Goal: Task Accomplishment & Management: Use online tool/utility

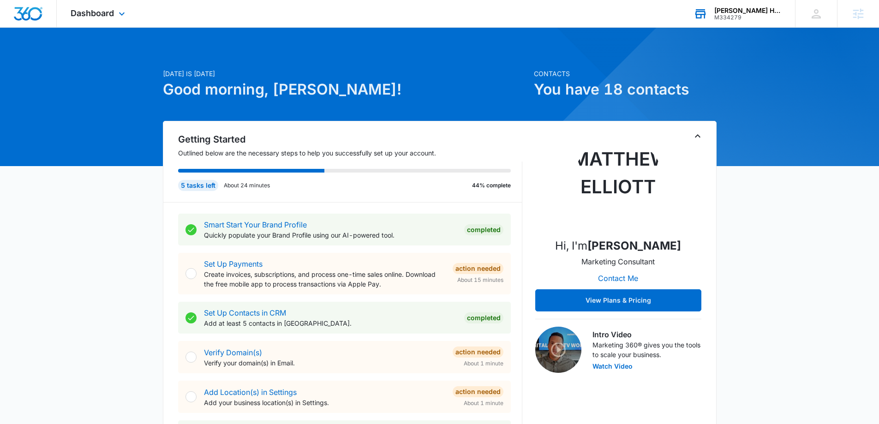
click at [729, 18] on div "M334279" at bounding box center [747, 17] width 67 height 6
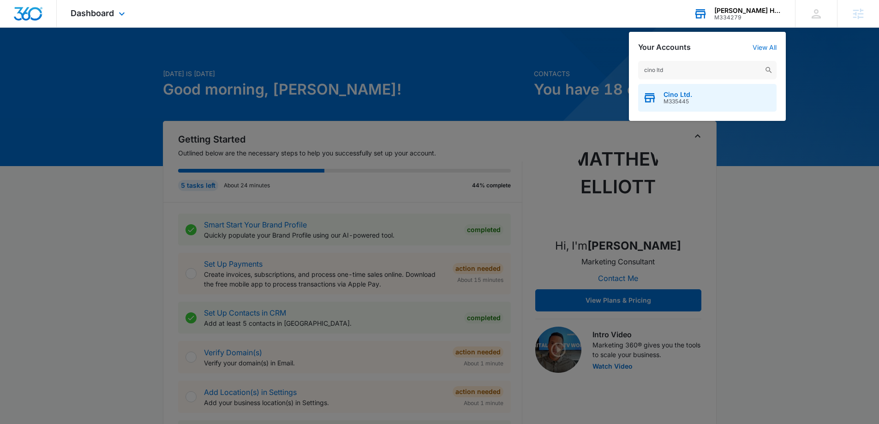
type input "cino ltd"
click at [678, 97] on span "Cino Ltd." at bounding box center [677, 94] width 29 height 7
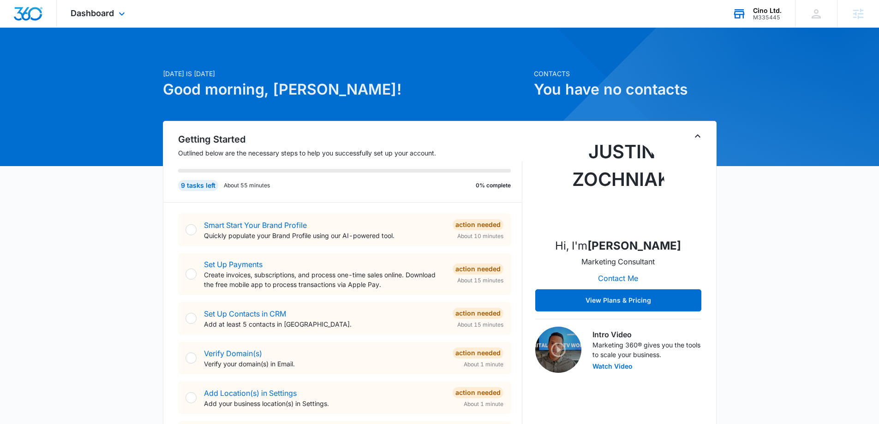
click at [695, 133] on icon "Toggle Collapse" at bounding box center [697, 136] width 11 height 11
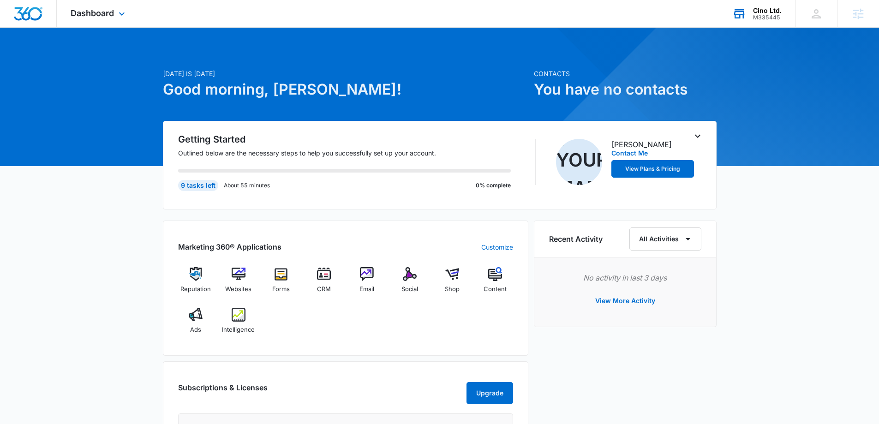
drag, startPoint x: 90, startPoint y: 24, endPoint x: 96, endPoint y: 24, distance: 6.5
click at [91, 24] on div "Dashboard Apps Reputation Websites Forms CRM Email Social Shop Content Ads Inte…" at bounding box center [99, 13] width 84 height 27
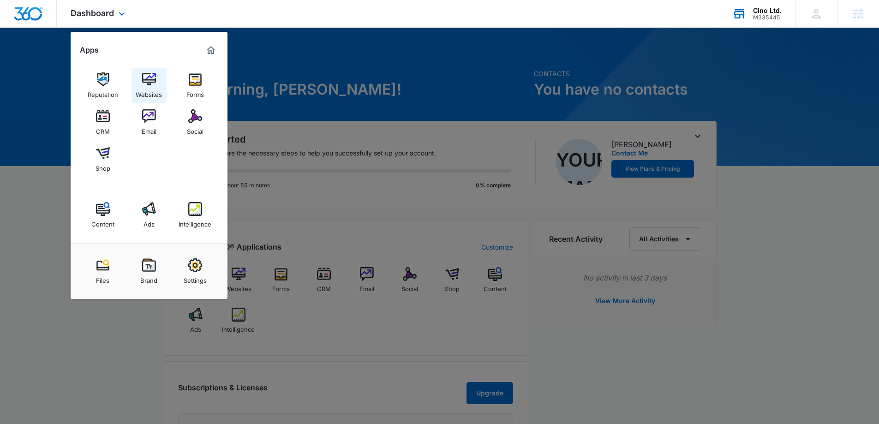
click at [146, 87] on div "Websites" at bounding box center [149, 92] width 26 height 12
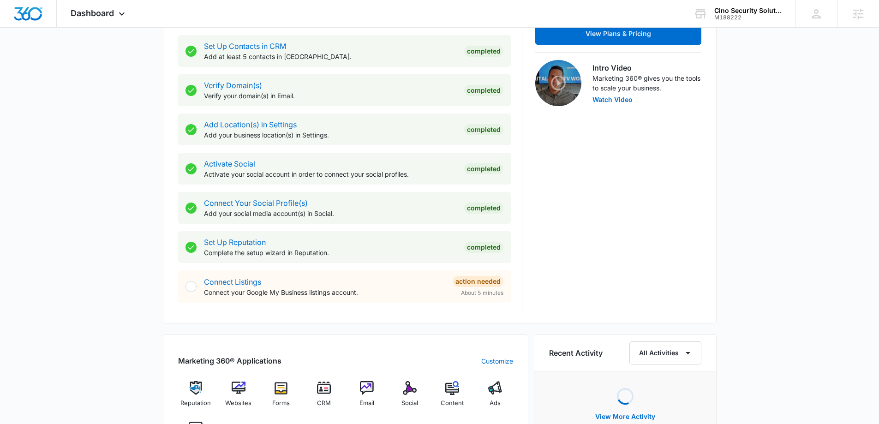
scroll to position [323, 0]
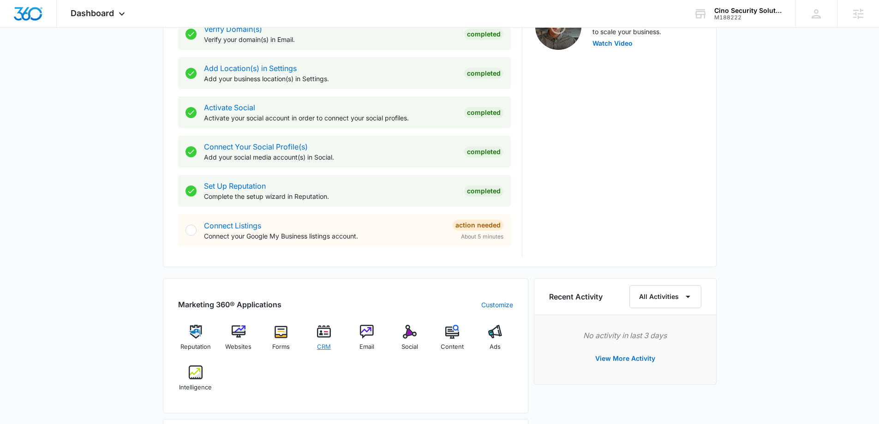
click at [324, 345] on span "CRM" at bounding box center [324, 346] width 14 height 9
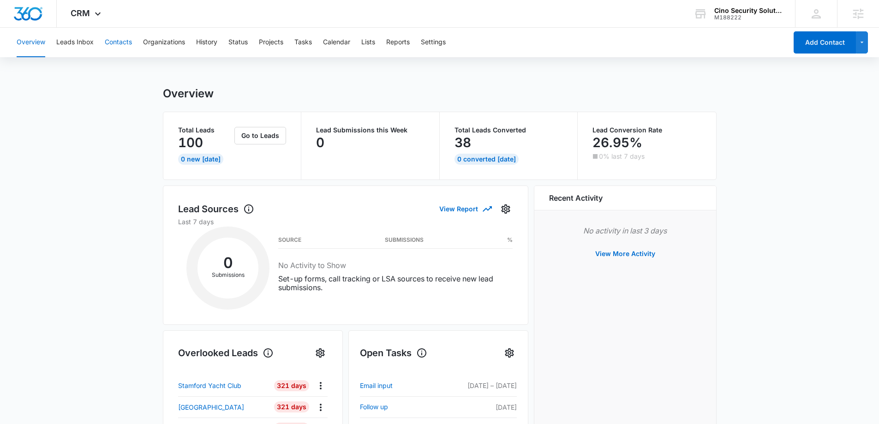
click at [112, 44] on button "Contacts" at bounding box center [118, 43] width 27 height 30
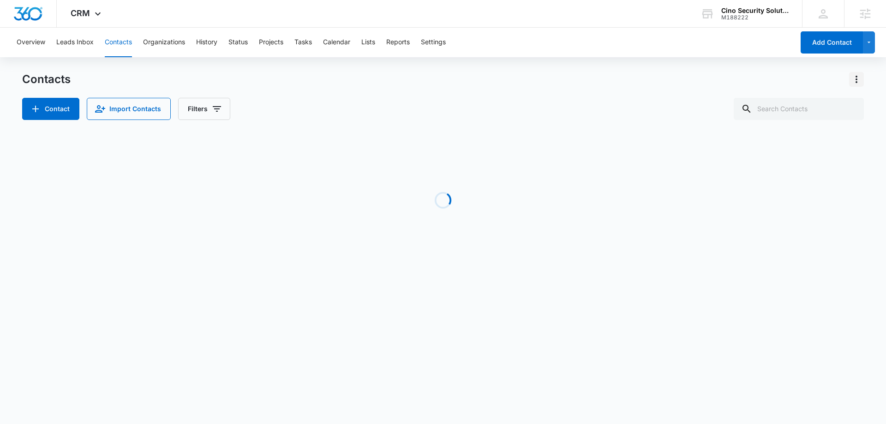
click at [859, 72] on button "Actions" at bounding box center [856, 79] width 15 height 15
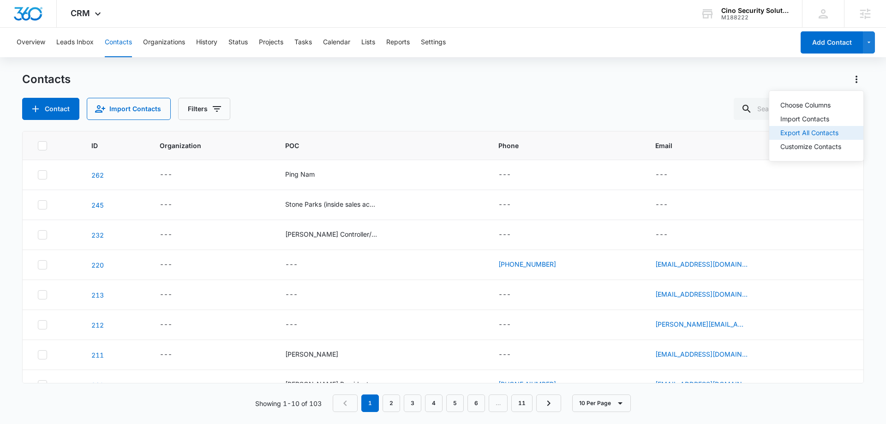
click at [814, 136] on div "Export All Contacts" at bounding box center [810, 133] width 61 height 6
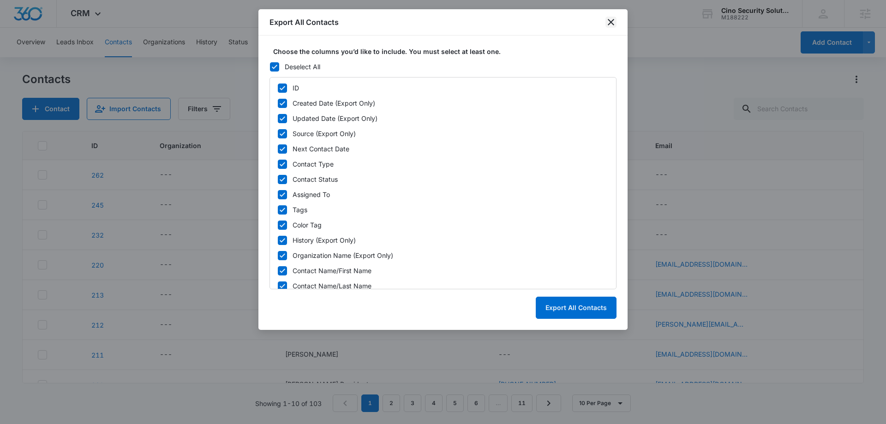
click at [611, 20] on icon "close" at bounding box center [610, 22] width 11 height 11
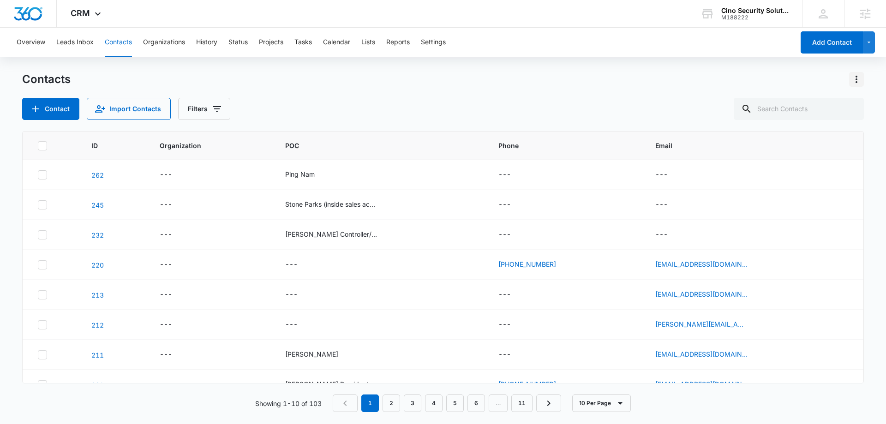
click at [856, 80] on icon "Actions" at bounding box center [856, 79] width 2 height 7
click at [841, 132] on button "Export All Contacts" at bounding box center [816, 133] width 94 height 14
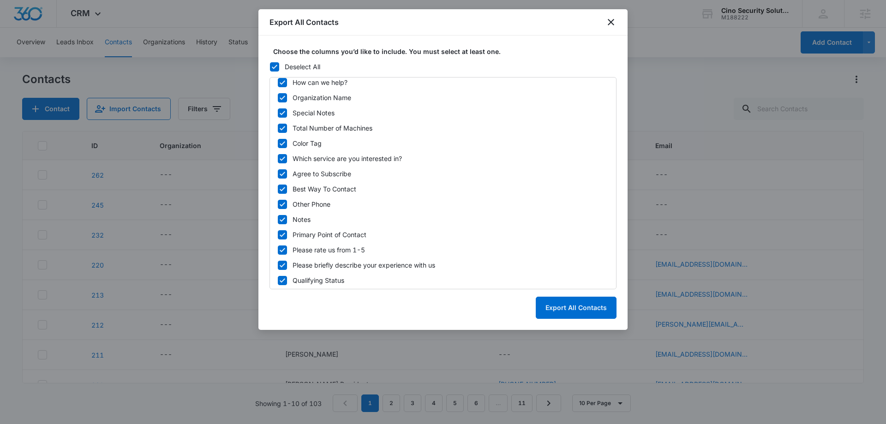
scroll to position [418, 0]
drag, startPoint x: 323, startPoint y: 219, endPoint x: 293, endPoint y: 219, distance: 30.4
click at [293, 219] on label "Notes" at bounding box center [442, 218] width 331 height 10
click at [574, 248] on label "Please rate us from 1-5" at bounding box center [442, 248] width 331 height 10
click at [278, 248] on input "Please rate us from 1-5" at bounding box center [277, 248] width 0 height 6
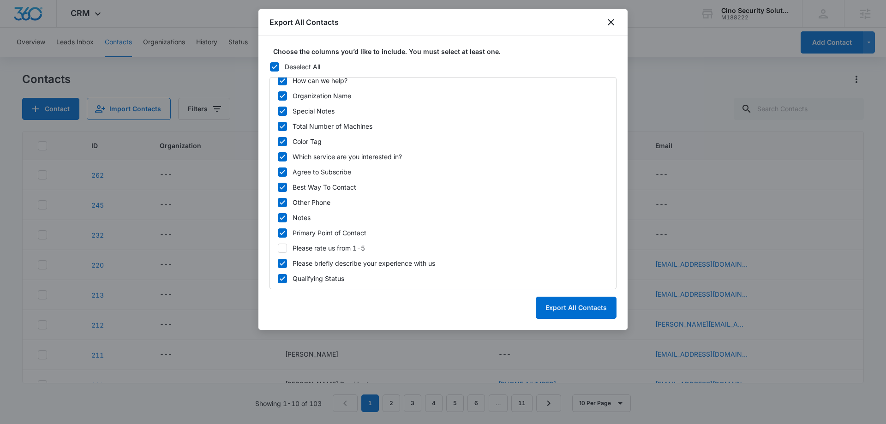
click at [359, 243] on div "Please rate us from 1-5" at bounding box center [328, 248] width 72 height 10
click at [278, 245] on input "Please rate us from 1-5" at bounding box center [277, 248] width 0 height 6
checkbox input "true"
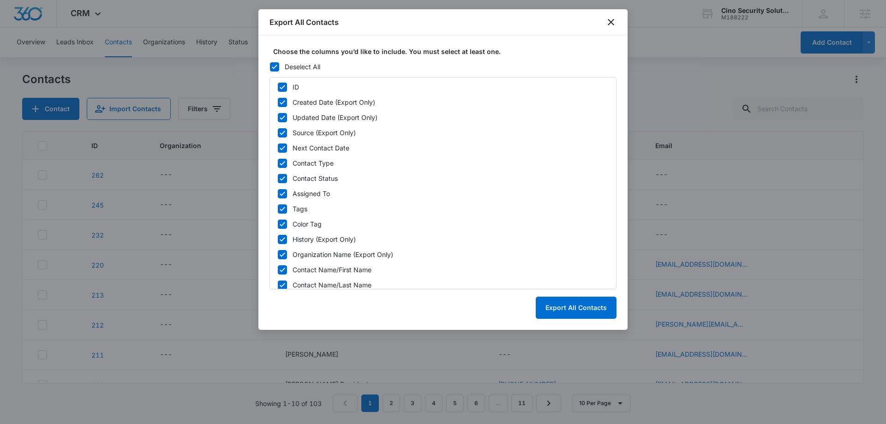
scroll to position [0, 0]
click at [295, 86] on div "ID" at bounding box center [295, 88] width 6 height 10
click at [278, 86] on input "ID" at bounding box center [277, 88] width 0 height 6
checkbox input "false"
click at [465, 68] on label "Deselect All" at bounding box center [442, 67] width 347 height 10
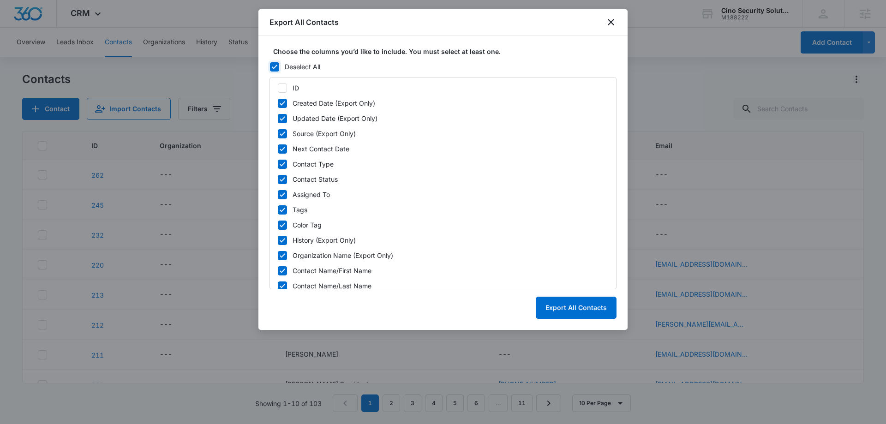
click at [270, 68] on input "Deselect All" at bounding box center [269, 67] width 0 height 6
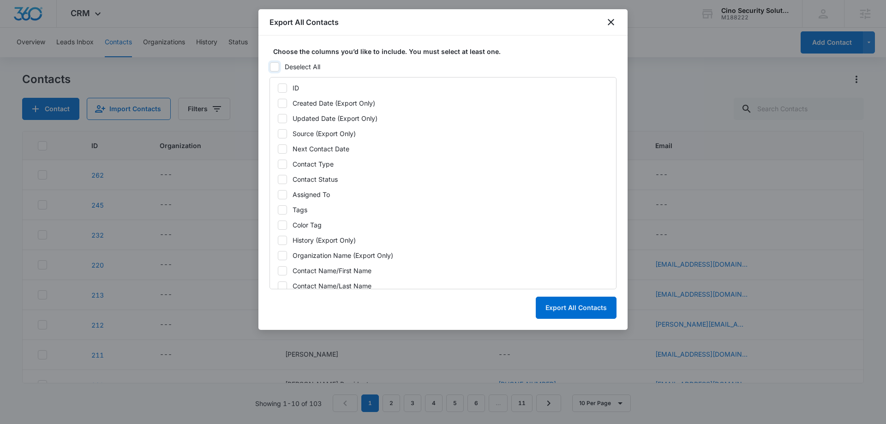
checkbox input "false"
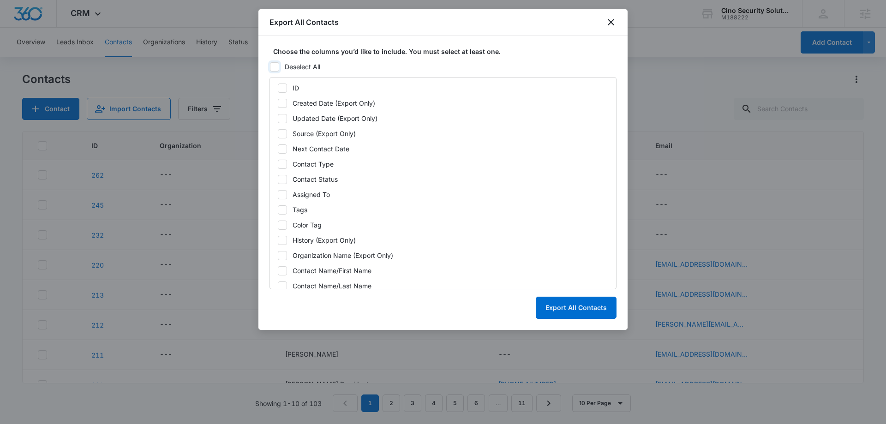
checkbox input "false"
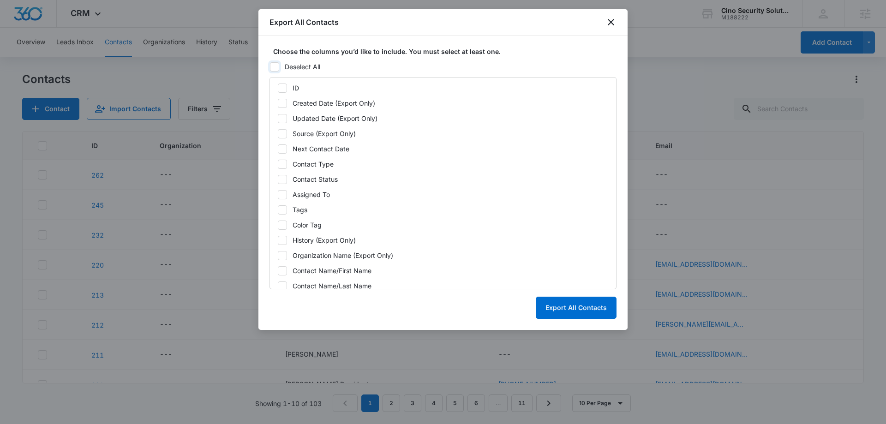
checkbox input "false"
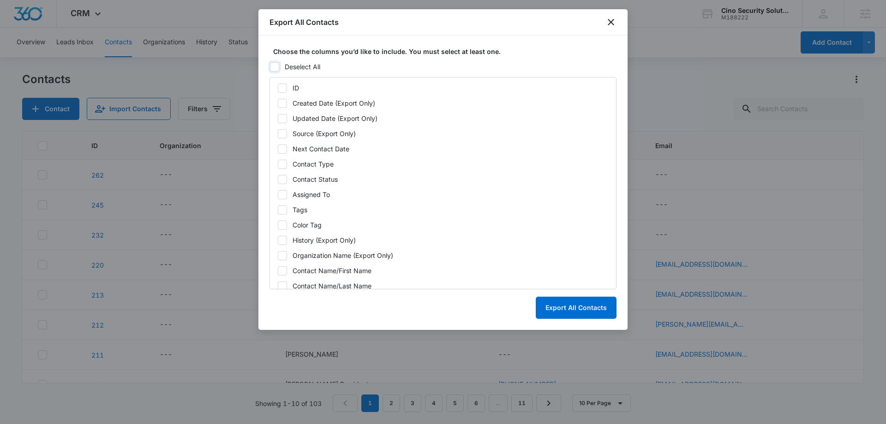
checkbox input "false"
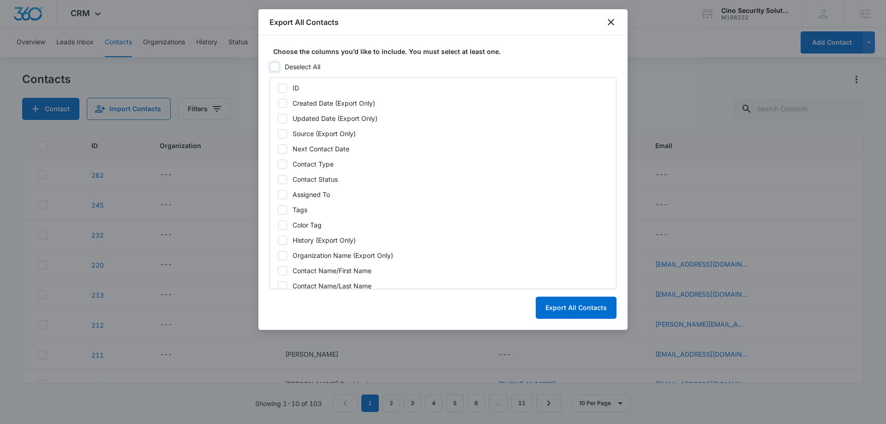
checkbox input "false"
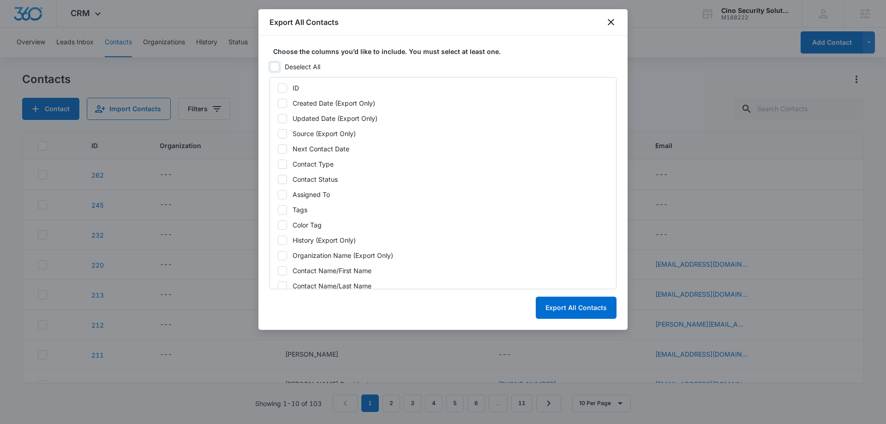
checkbox input "false"
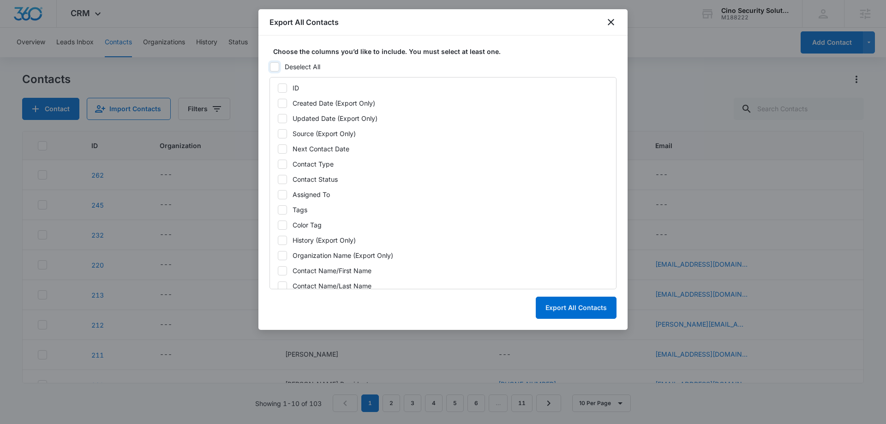
checkbox input "false"
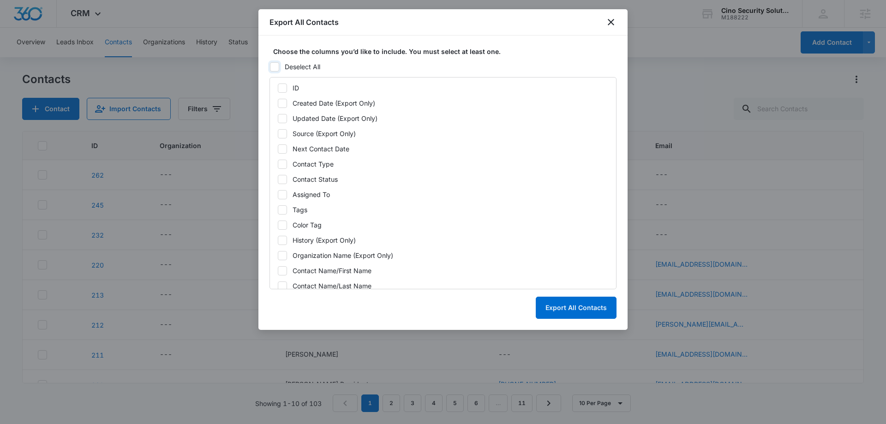
checkbox input "false"
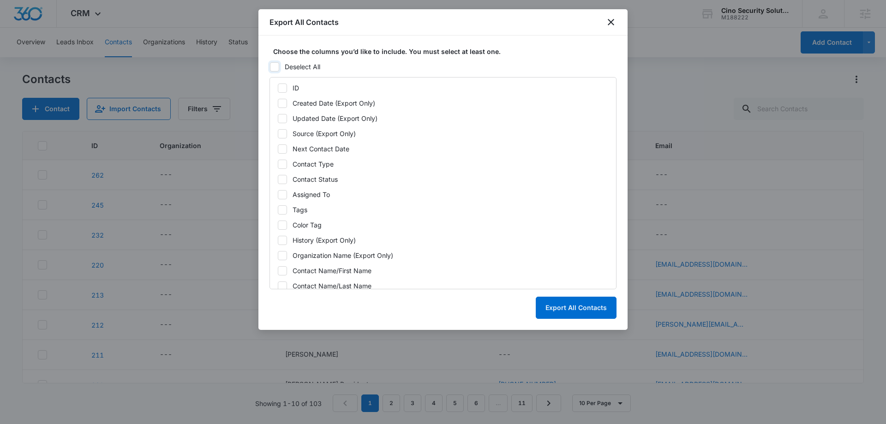
checkbox input "false"
click at [262, 65] on div "Choose the columns you’d like to include. You must select at least one. Select …" at bounding box center [442, 183] width 369 height 294
click at [273, 64] on icon at bounding box center [274, 67] width 8 height 8
click at [270, 64] on input "Select All" at bounding box center [269, 67] width 0 height 6
checkbox input "true"
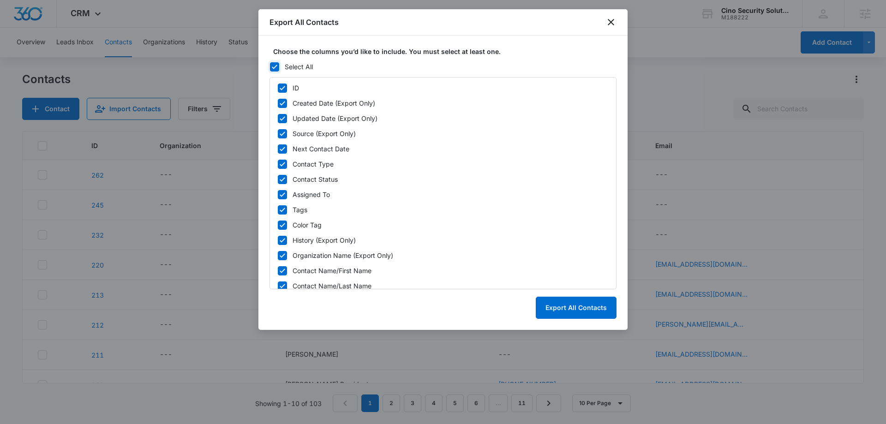
checkbox input "true"
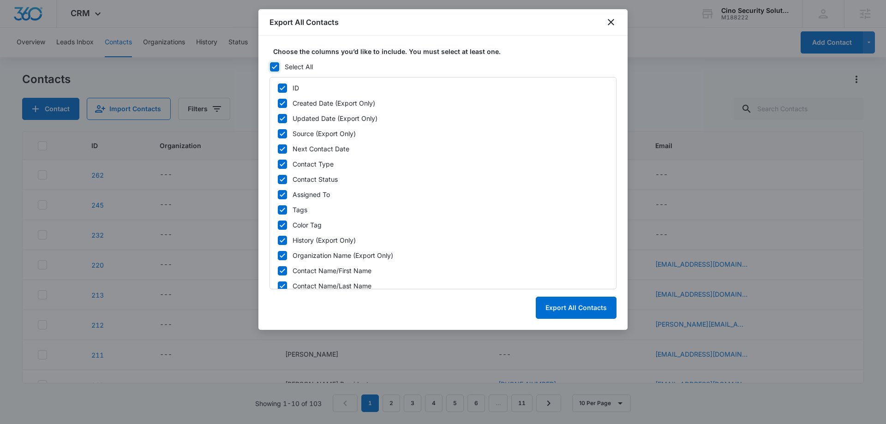
checkbox input "true"
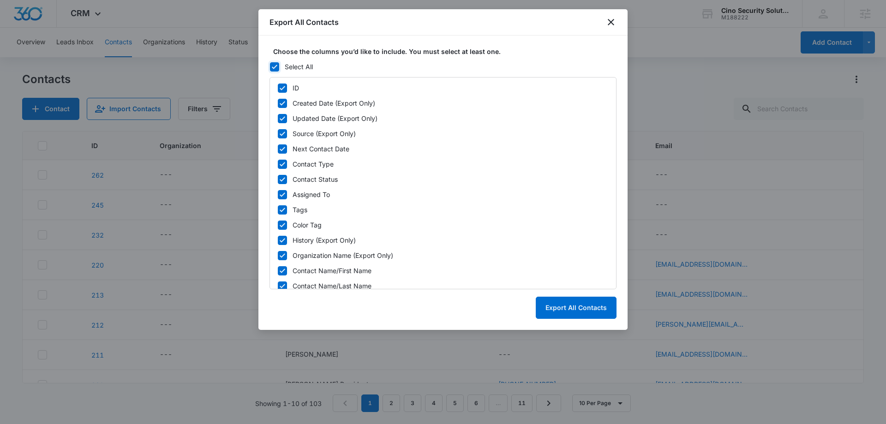
checkbox input "true"
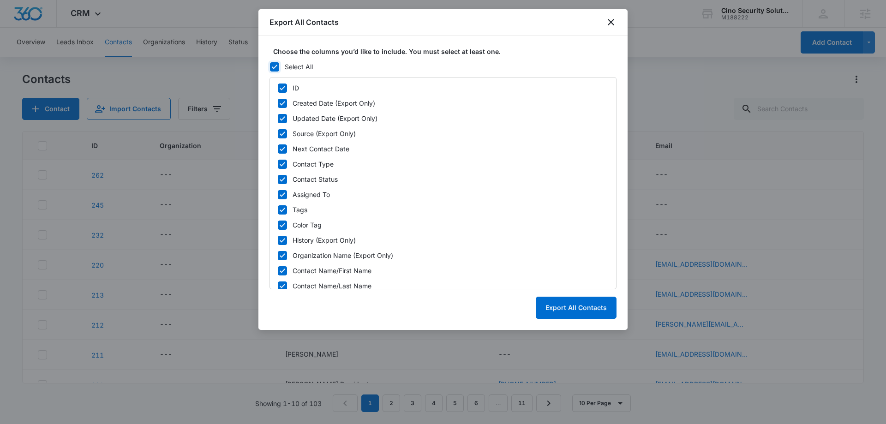
checkbox input "true"
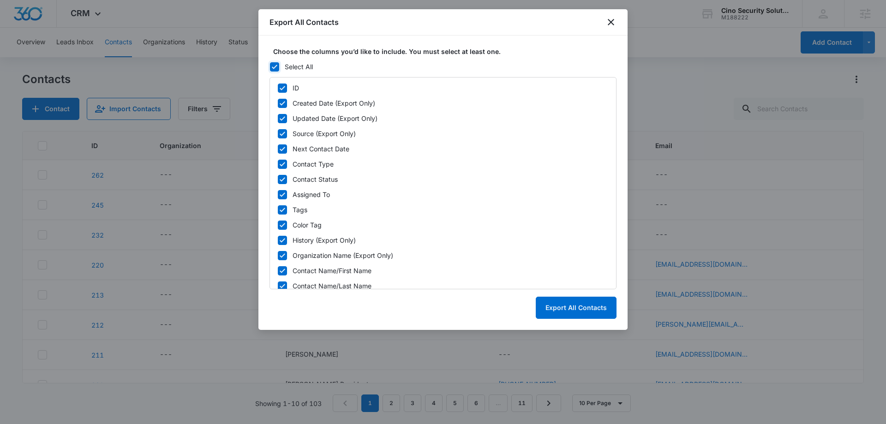
checkbox input "true"
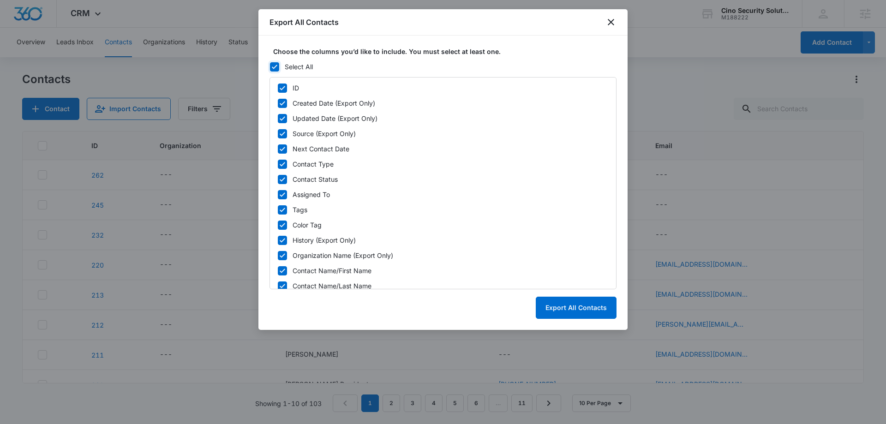
checkbox input "true"
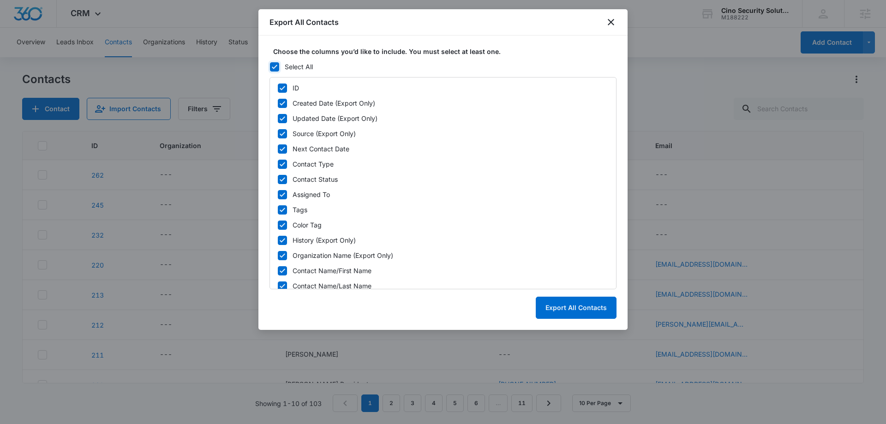
checkbox input "true"
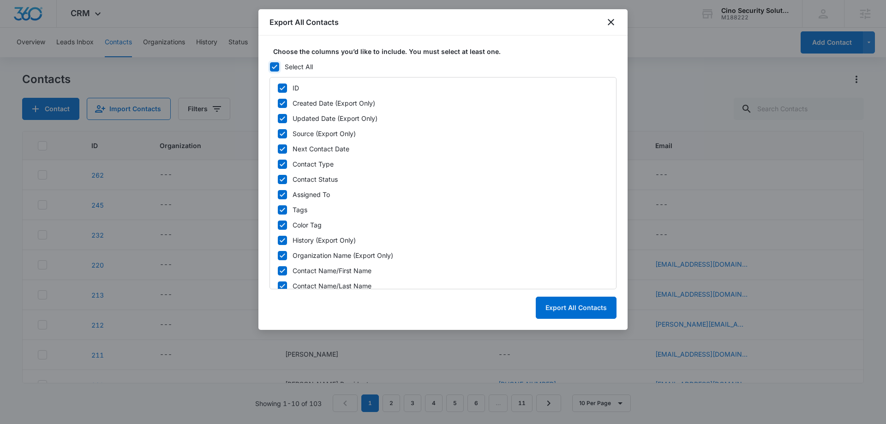
checkbox input "true"
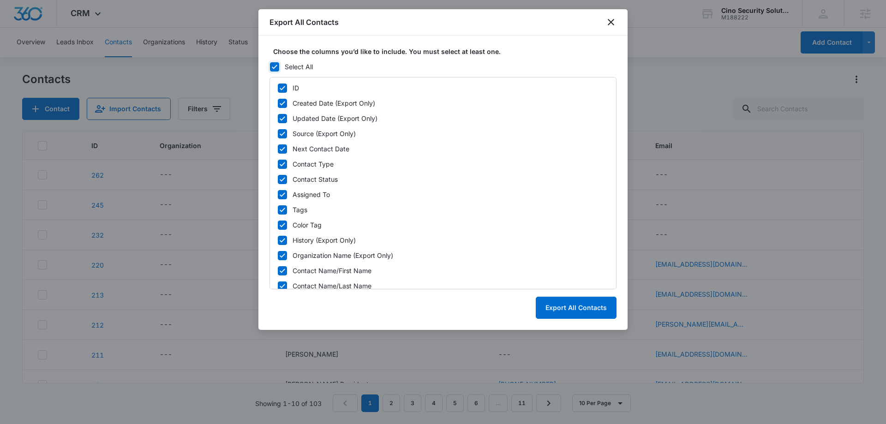
checkbox input "true"
click at [285, 89] on icon at bounding box center [282, 88] width 8 height 8
click at [278, 89] on input "ID" at bounding box center [277, 88] width 0 height 6
drag, startPoint x: 292, startPoint y: 86, endPoint x: 322, endPoint y: 99, distance: 31.8
click at [292, 86] on div "ID" at bounding box center [295, 88] width 6 height 10
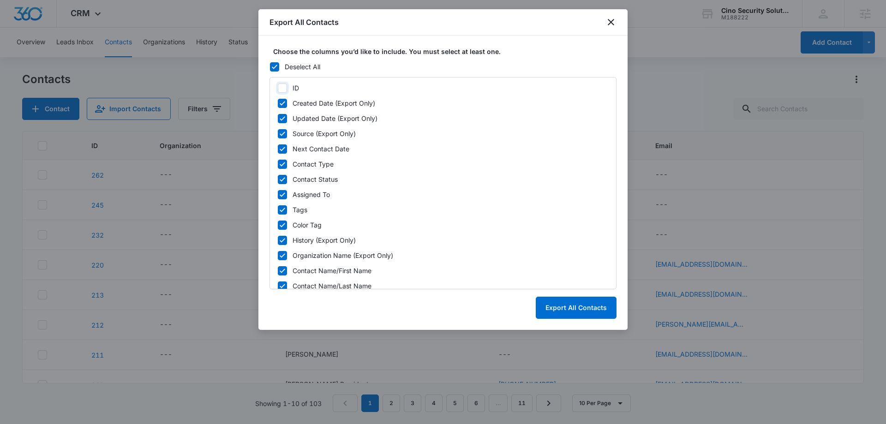
click at [278, 86] on input "ID" at bounding box center [277, 88] width 0 height 6
checkbox input "true"
click at [569, 303] on button "Export All Contacts" at bounding box center [576, 308] width 81 height 22
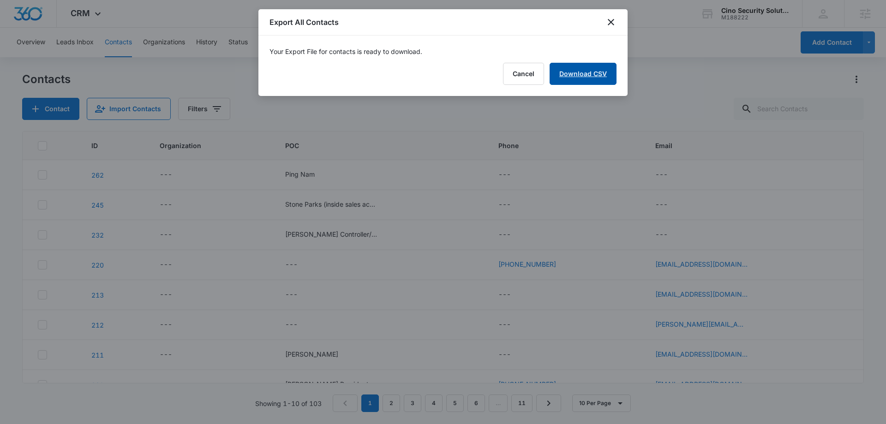
click at [586, 75] on link "Download CSV" at bounding box center [582, 74] width 67 height 22
click at [614, 24] on icon "close" at bounding box center [610, 22] width 11 height 11
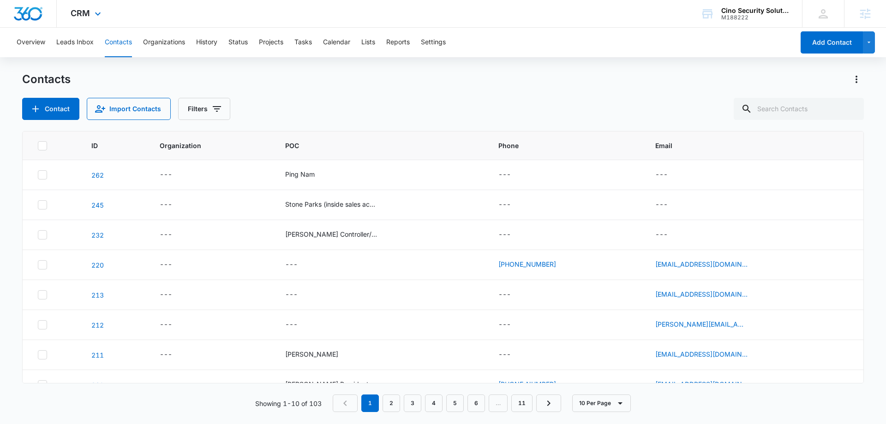
click at [18, 18] on img "Dashboard" at bounding box center [28, 14] width 30 height 14
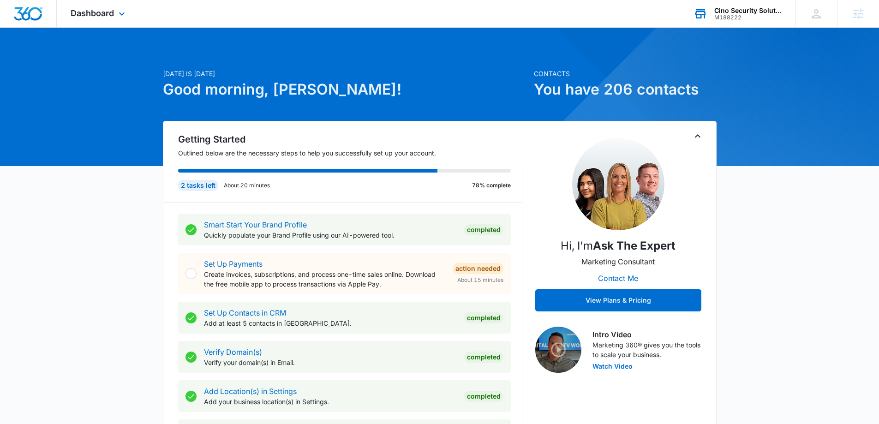
click at [758, 24] on div "Cino Security Solutions M188222 Your Accounts View All" at bounding box center [736, 13] width 115 height 27
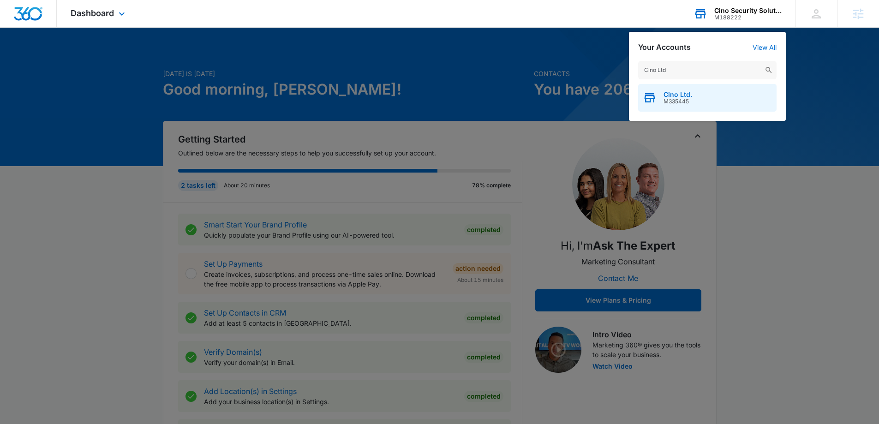
type input "Cino Ltd"
click at [719, 99] on div "Cino Ltd. M335445" at bounding box center [707, 98] width 138 height 28
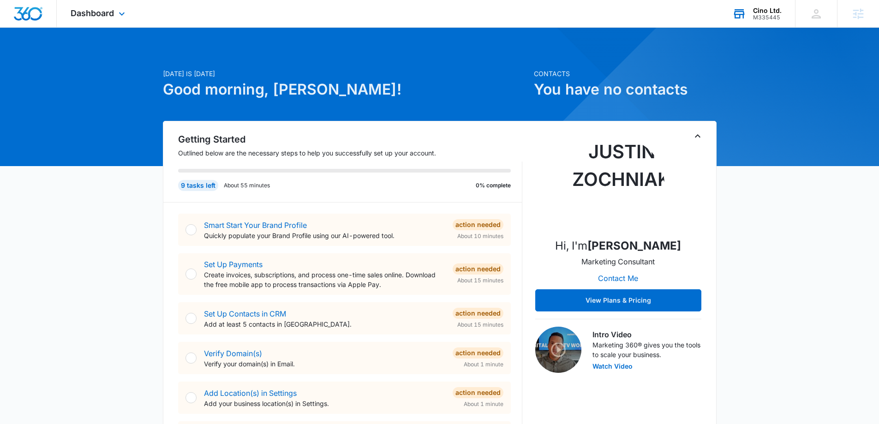
click at [696, 136] on icon "Toggle Collapse" at bounding box center [698, 135] width 6 height 3
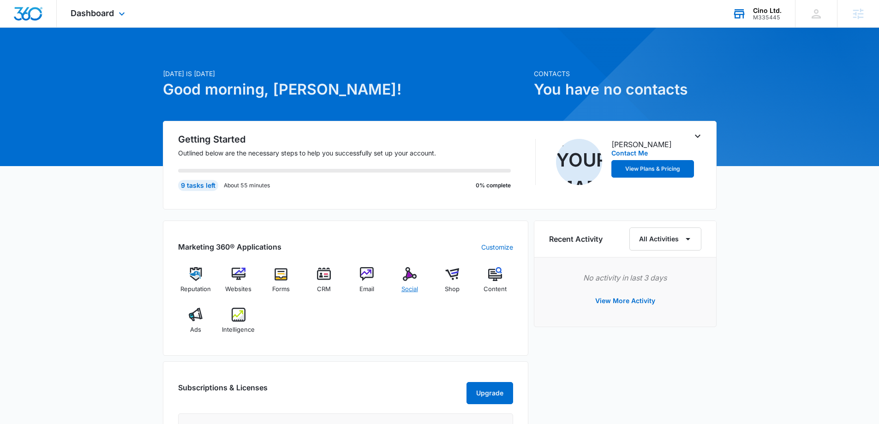
click at [407, 289] on span "Social" at bounding box center [409, 289] width 17 height 9
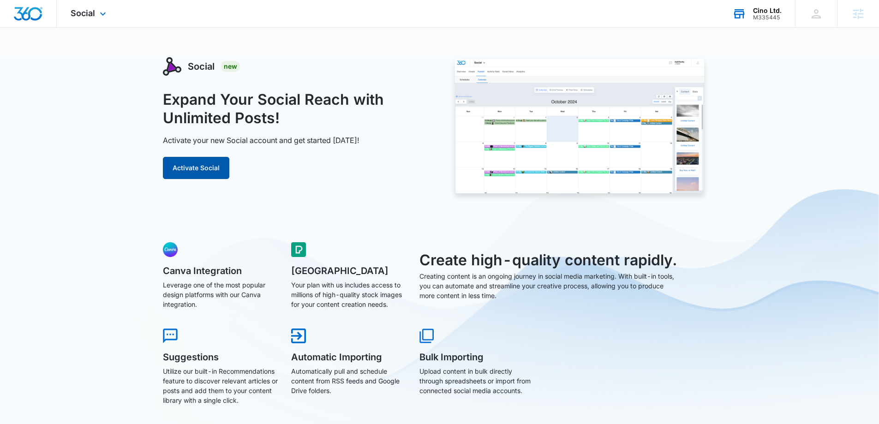
click at [197, 171] on button "Activate Social" at bounding box center [196, 168] width 66 height 22
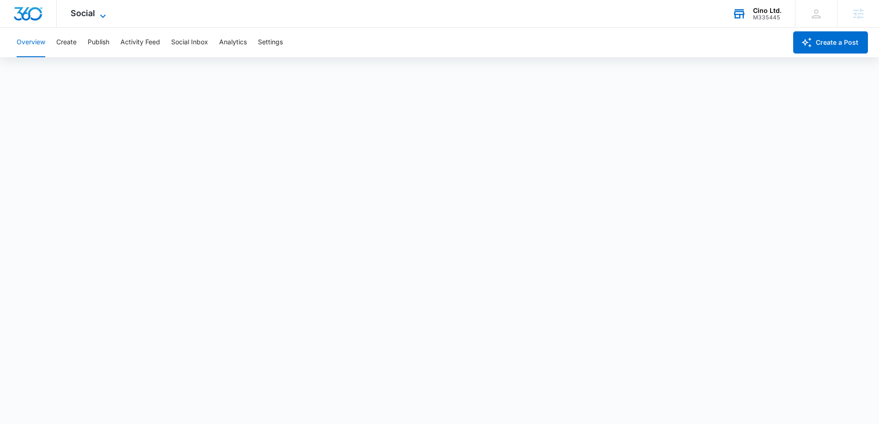
click at [89, 16] on span "Social" at bounding box center [83, 13] width 24 height 10
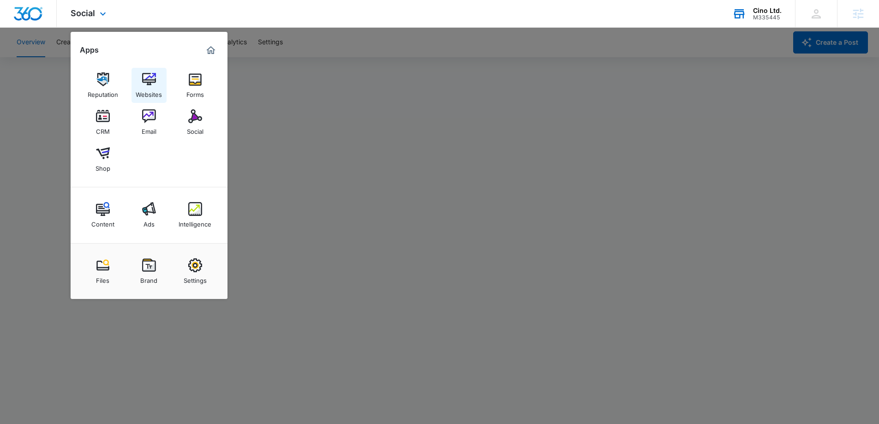
click at [144, 77] on img at bounding box center [149, 79] width 14 height 14
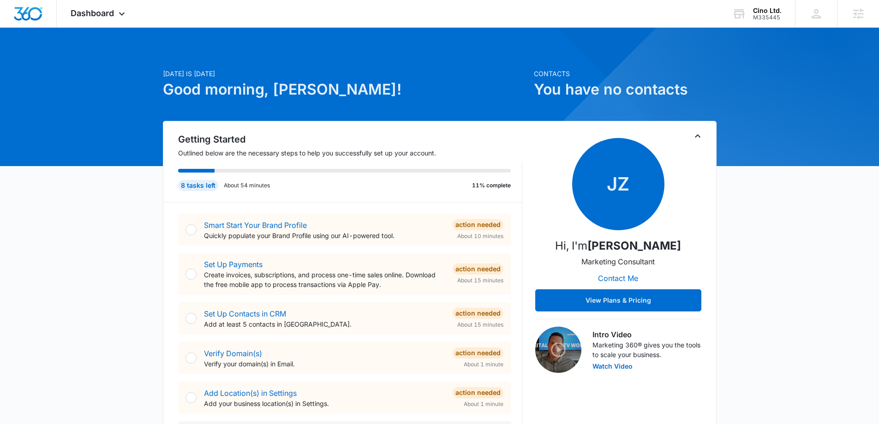
click at [699, 138] on icon "Toggle Collapse" at bounding box center [697, 136] width 11 height 11
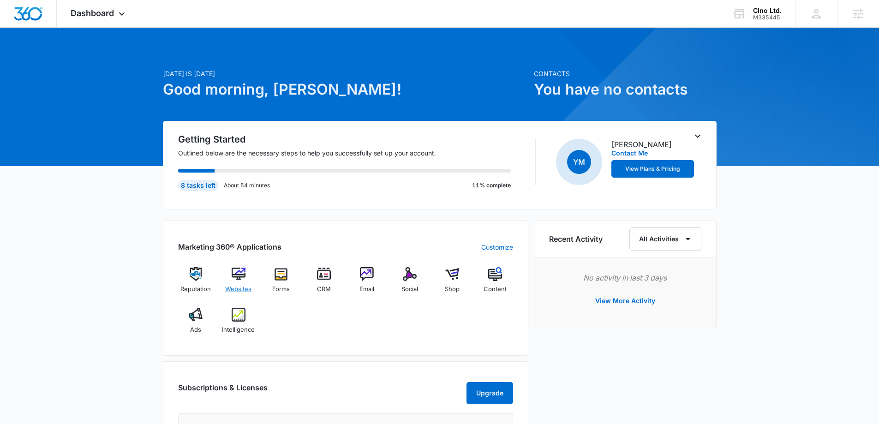
click at [246, 283] on div "Websites" at bounding box center [238, 283] width 36 height 33
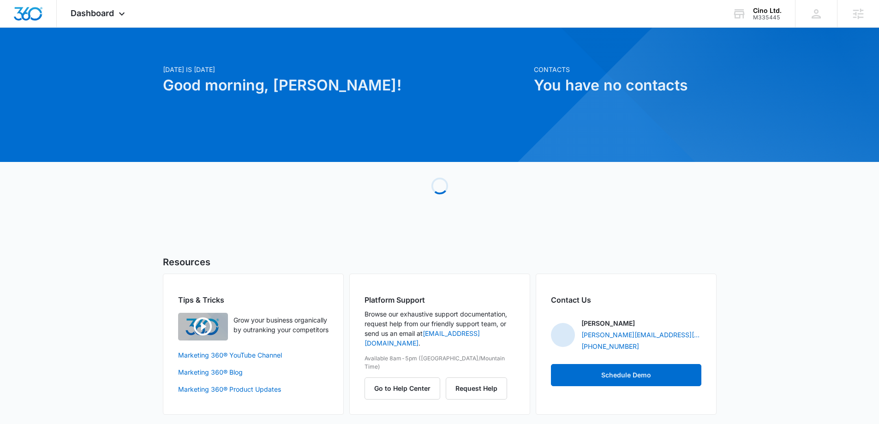
scroll to position [6, 0]
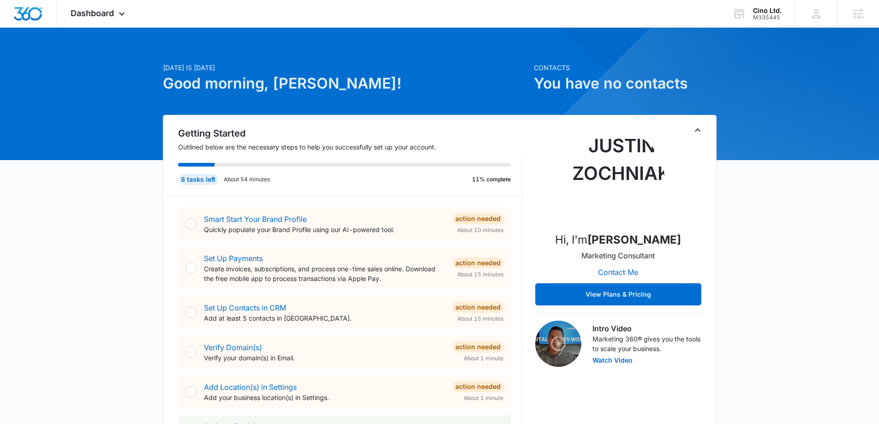
click at [700, 128] on icon "Toggle Collapse" at bounding box center [697, 130] width 11 height 11
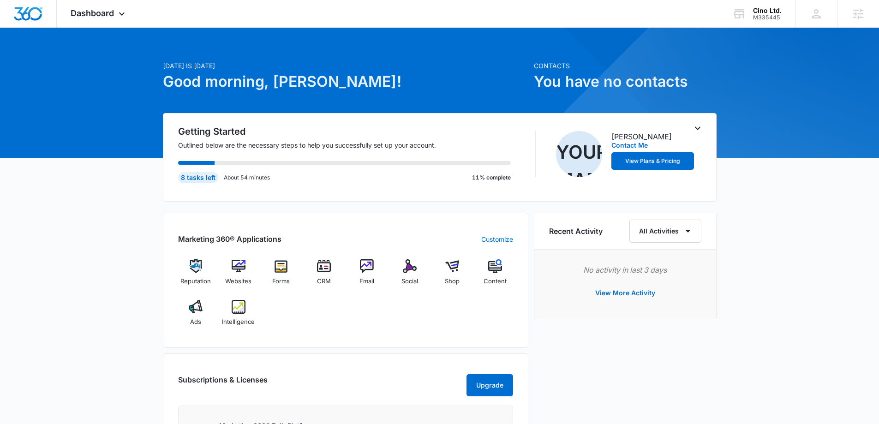
scroll to position [191, 0]
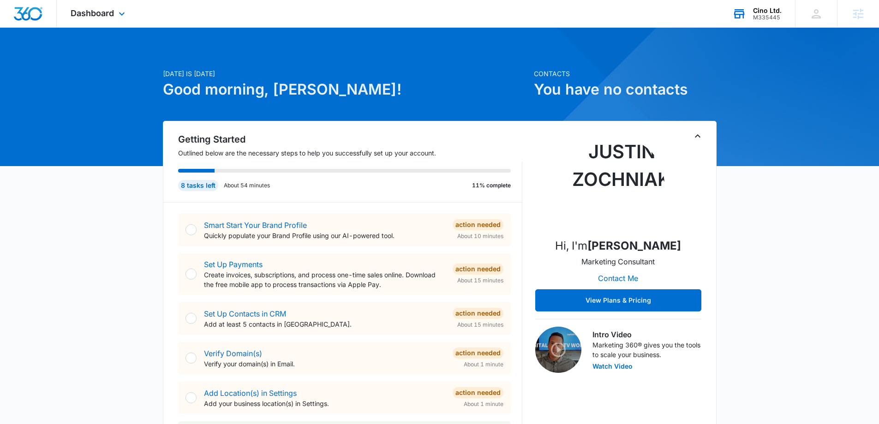
click at [760, 20] on div "M335445" at bounding box center [767, 17] width 29 height 6
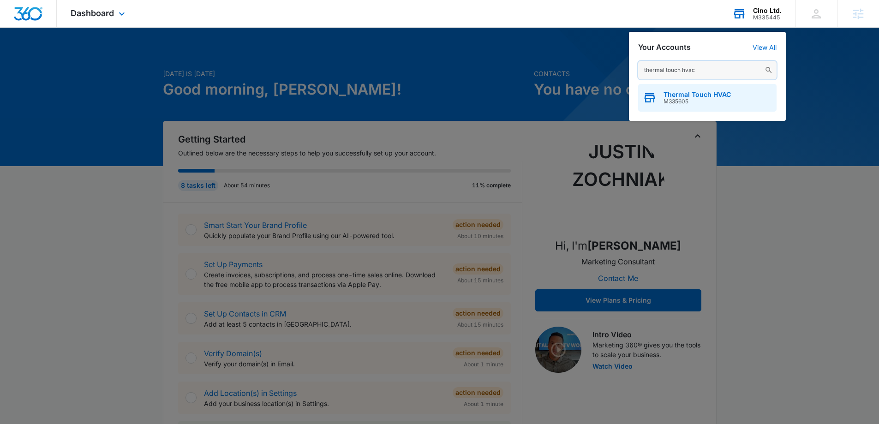
type input "thermal touch hvac"
click at [752, 101] on div "Thermal Touch HVAC M335605" at bounding box center [707, 98] width 138 height 28
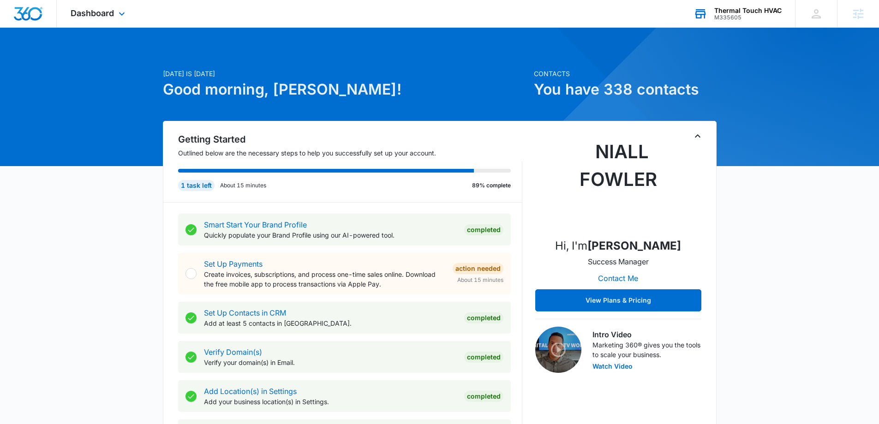
click at [102, 19] on div "Dashboard Apps Reputation Websites Forms CRM Email Social Content Ads Intellige…" at bounding box center [99, 13] width 84 height 27
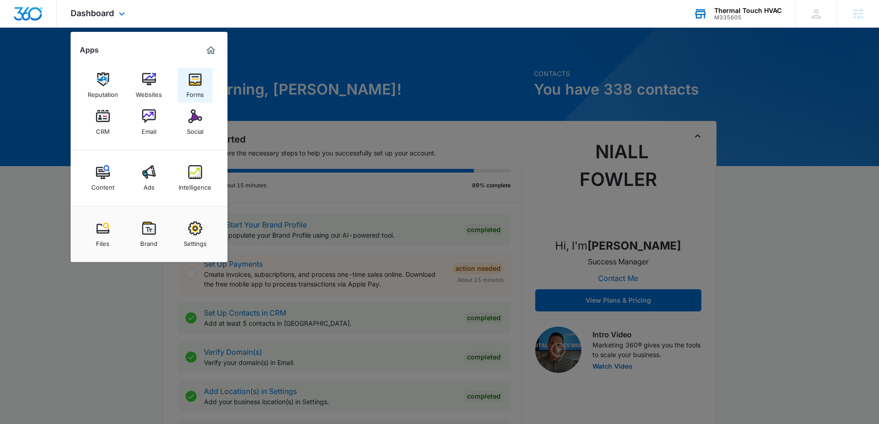
click at [194, 82] on img at bounding box center [195, 79] width 14 height 14
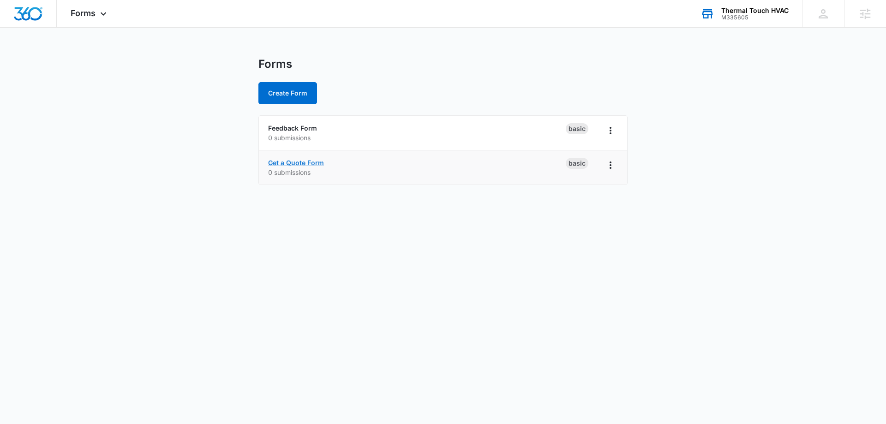
click at [275, 163] on link "Get a Quote Form" at bounding box center [296, 163] width 56 height 8
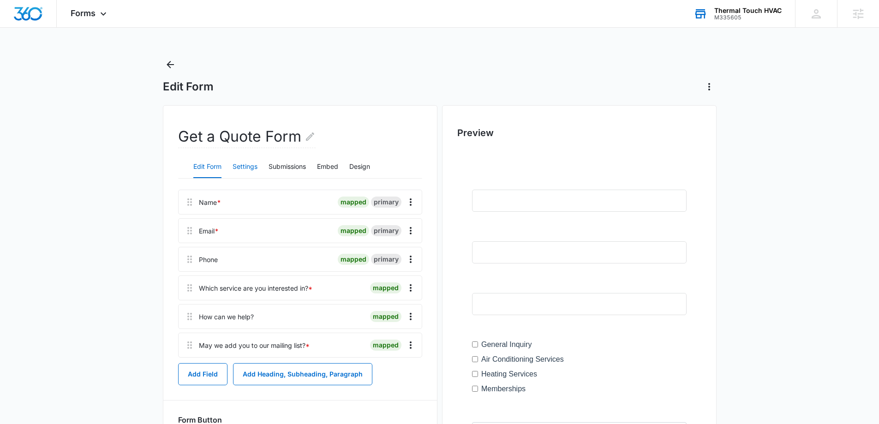
click at [240, 165] on button "Settings" at bounding box center [244, 167] width 25 height 22
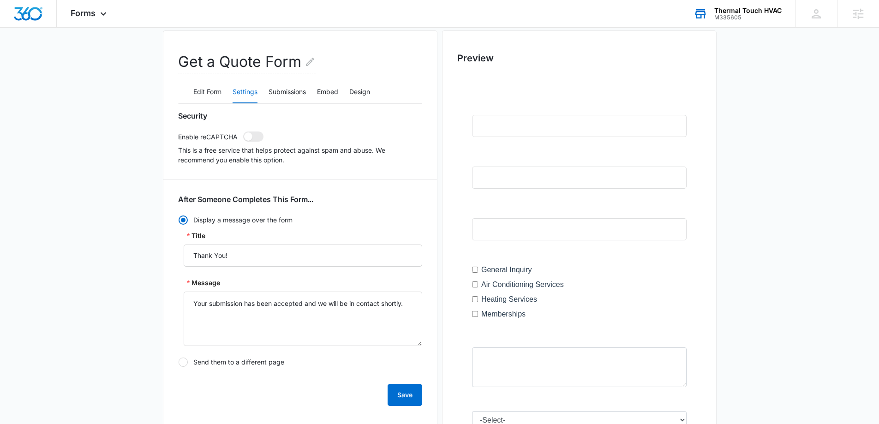
scroll to position [277, 0]
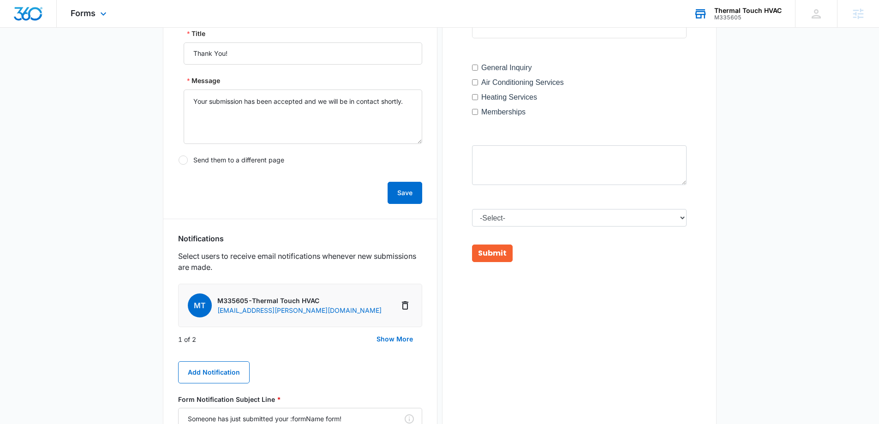
drag, startPoint x: 90, startPoint y: 10, endPoint x: 99, endPoint y: 57, distance: 47.4
click at [91, 10] on span "Forms" at bounding box center [83, 13] width 25 height 10
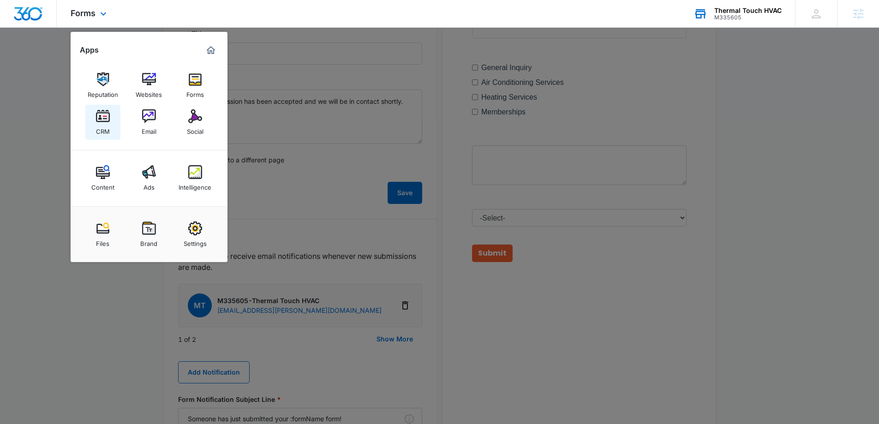
click at [102, 121] on img at bounding box center [103, 116] width 14 height 14
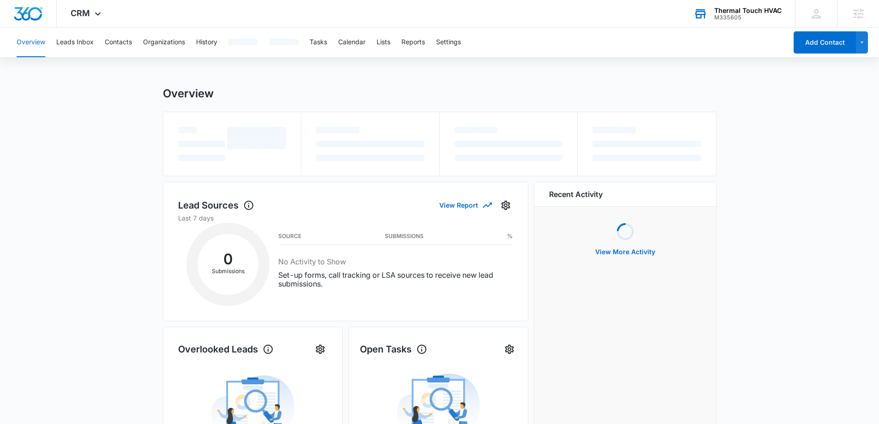
click at [96, 53] on div "Overview Leads Inbox Contacts Organizations History Tasks Calendar Lists Report…" at bounding box center [399, 43] width 776 height 30
click at [65, 43] on button "Leads Inbox" at bounding box center [74, 43] width 37 height 30
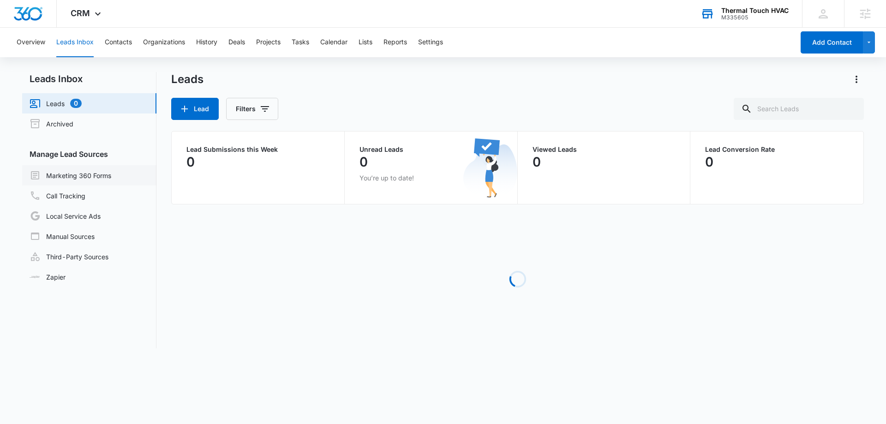
click at [84, 175] on link "Marketing 360 Forms" at bounding box center [71, 175] width 82 height 11
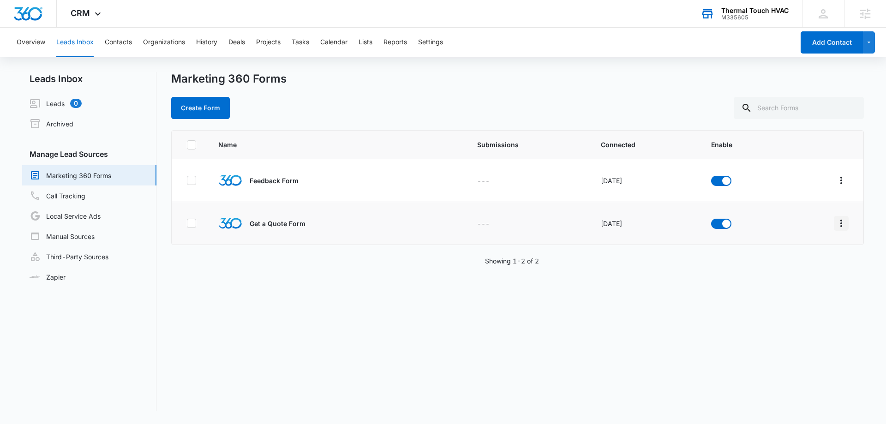
drag, startPoint x: 832, startPoint y: 225, endPoint x: 830, endPoint y: 230, distance: 5.4
click at [835, 225] on icon "Overflow Menu" at bounding box center [840, 223] width 11 height 11
click at [798, 274] on div "Field Mapping" at bounding box center [793, 277] width 52 height 6
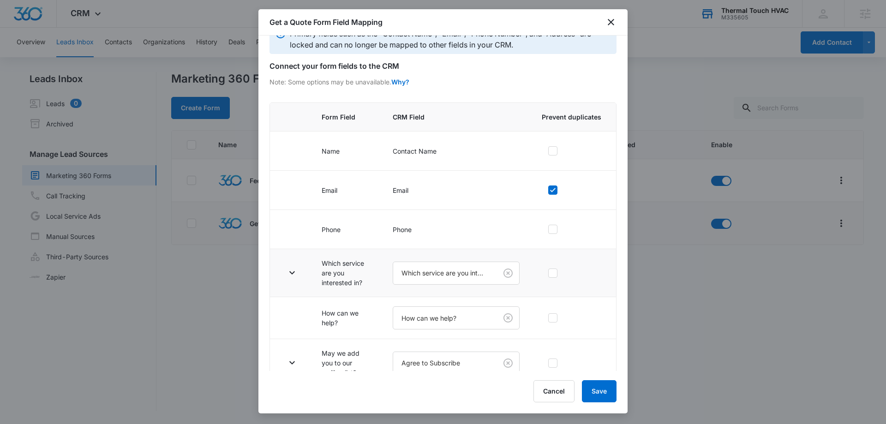
scroll to position [38, 0]
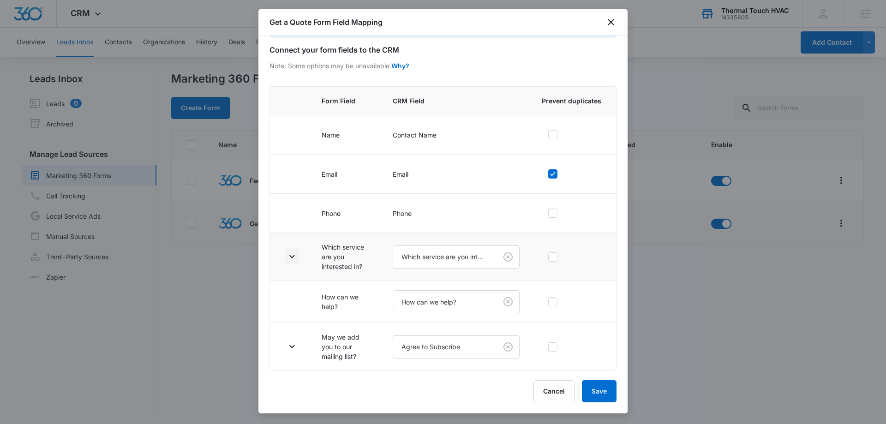
click at [293, 252] on icon "button" at bounding box center [291, 256] width 11 height 11
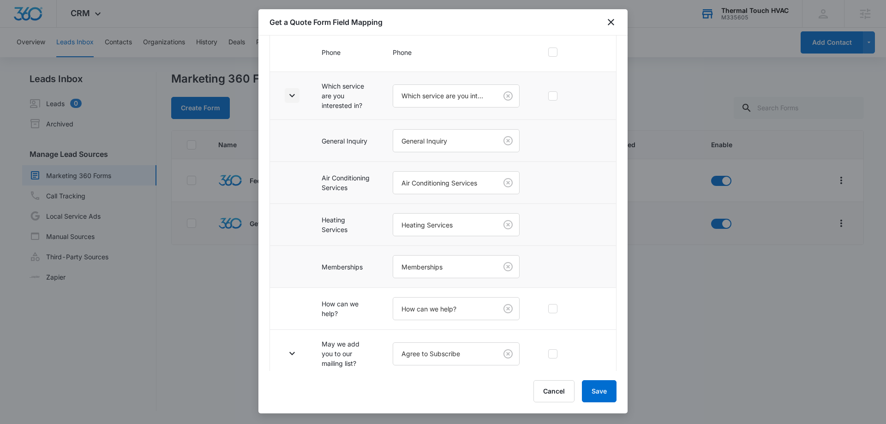
scroll to position [206, 0]
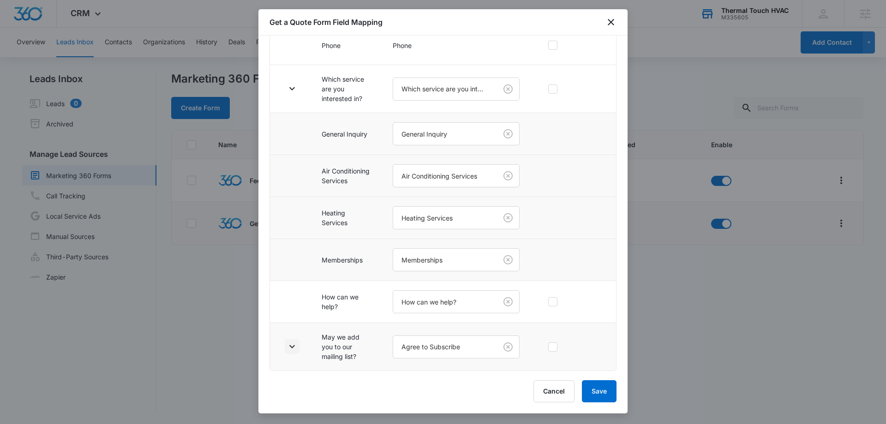
click at [288, 346] on icon "button" at bounding box center [291, 346] width 11 height 11
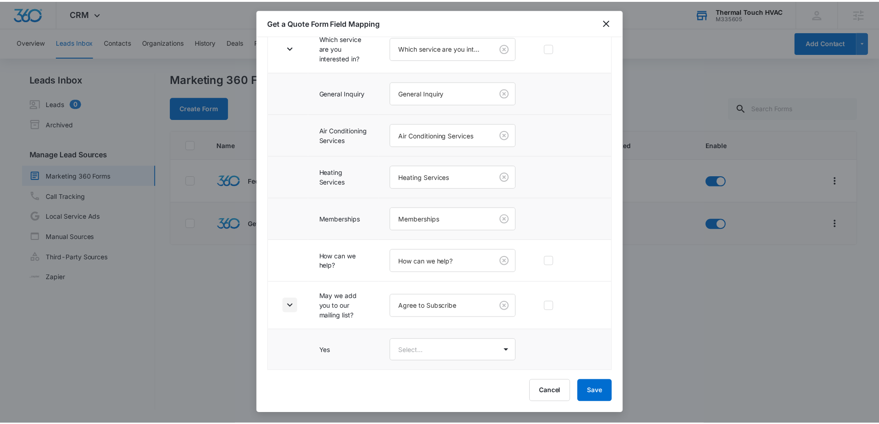
scroll to position [288, 0]
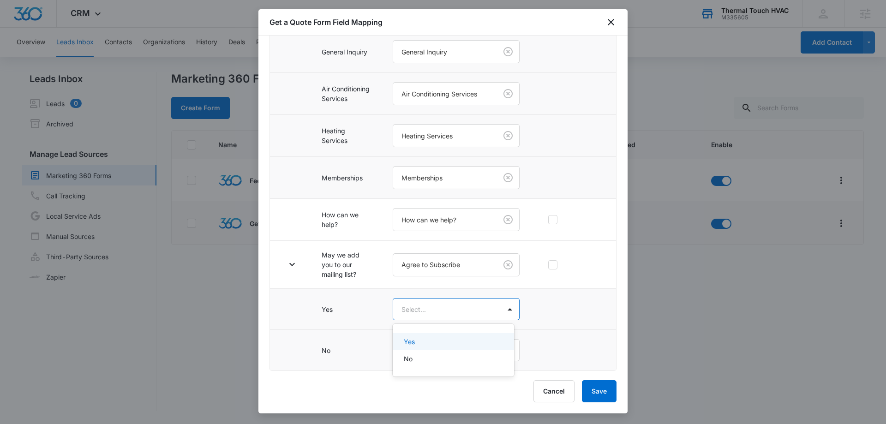
click at [462, 315] on body "CRM Apps Reputation Websites Forms CRM Email Social Content Ads Intelligence Fi…" at bounding box center [443, 212] width 886 height 424
click at [443, 341] on div "Yes" at bounding box center [452, 342] width 97 height 10
click at [441, 356] on body "CRM Apps Reputation Websites Forms CRM Email Social Content Ads Intelligence Fi…" at bounding box center [443, 212] width 886 height 424
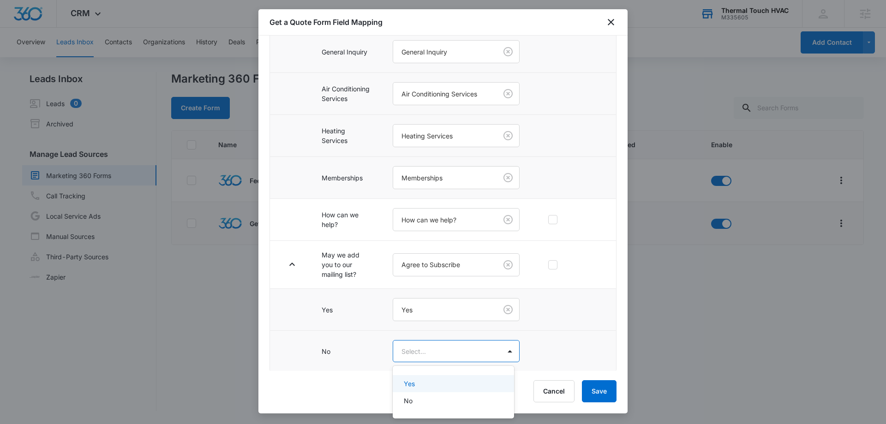
click at [427, 398] on div "No" at bounding box center [452, 401] width 97 height 10
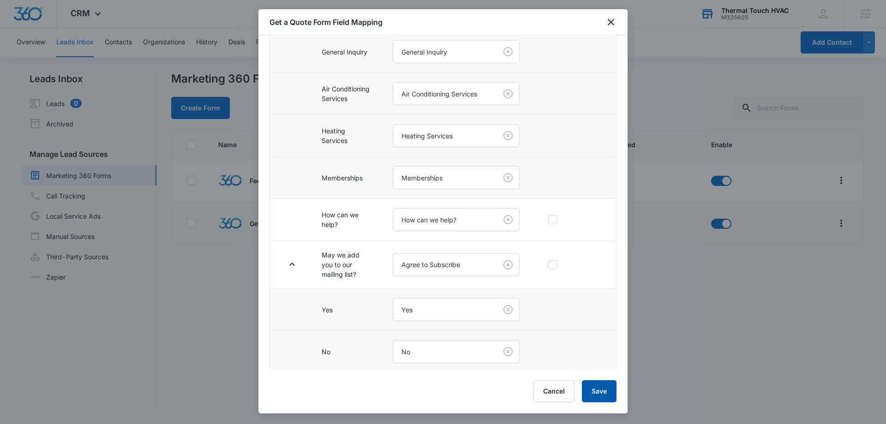
click at [604, 393] on button "Save" at bounding box center [599, 391] width 35 height 22
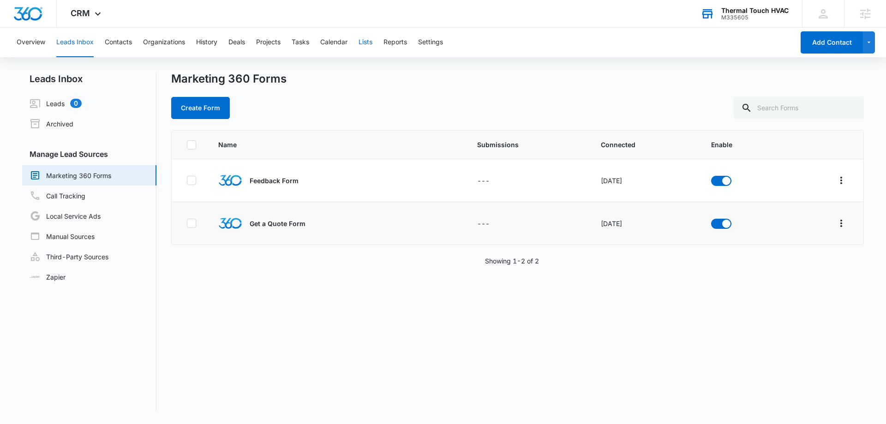
click at [366, 46] on button "Lists" at bounding box center [365, 43] width 14 height 30
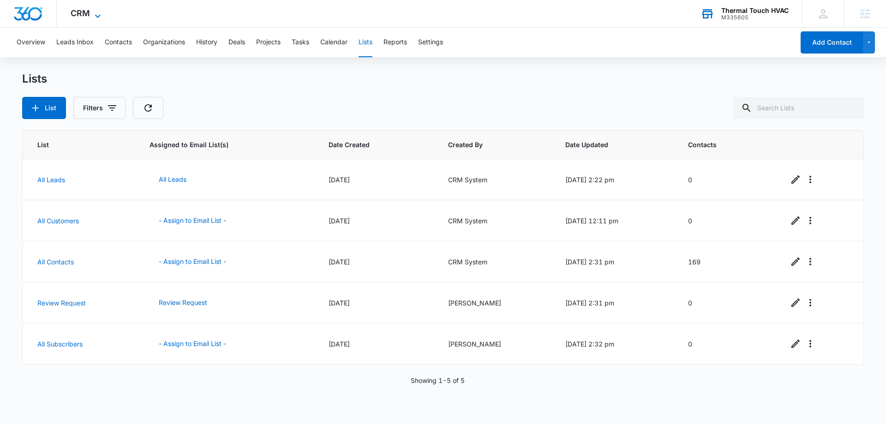
click at [95, 17] on icon at bounding box center [97, 16] width 11 height 11
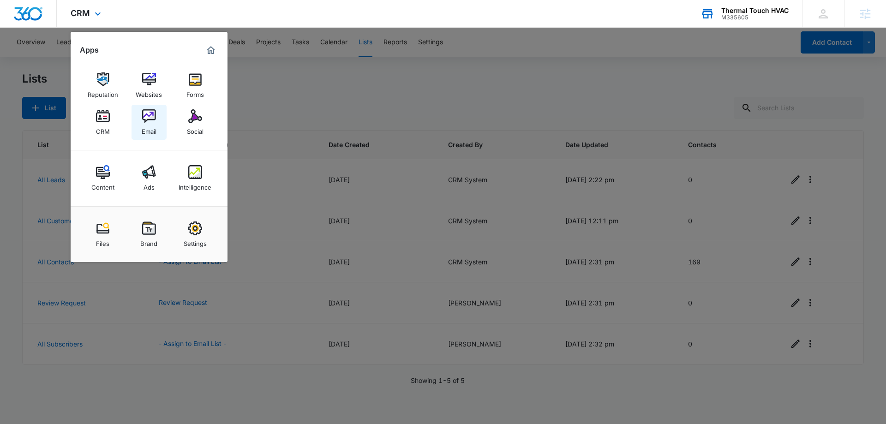
click at [140, 120] on link "Email" at bounding box center [148, 122] width 35 height 35
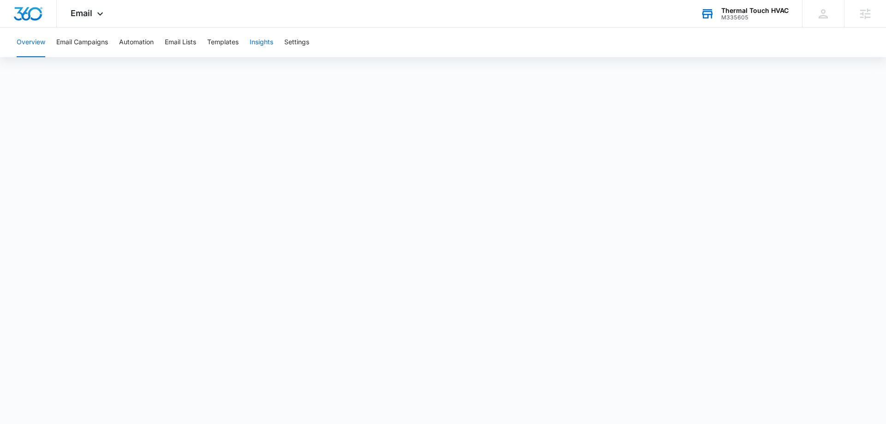
drag, startPoint x: 259, startPoint y: 46, endPoint x: 263, endPoint y: 61, distance: 15.8
click at [263, 61] on div "Overview Email Campaigns Automation Email Lists Templates Insights Settings" at bounding box center [443, 216] width 886 height 376
click at [229, 43] on button "Templates" at bounding box center [222, 43] width 31 height 30
click at [127, 52] on button "Automation" at bounding box center [136, 43] width 35 height 30
click at [34, 15] on img "Dashboard" at bounding box center [28, 14] width 30 height 14
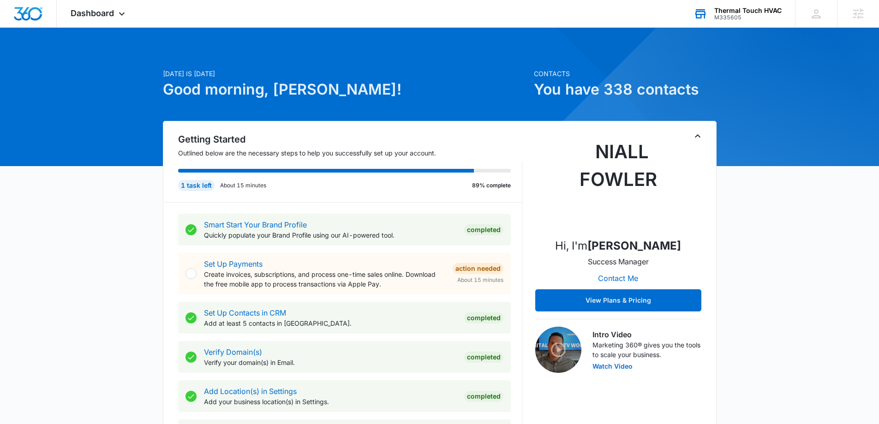
click at [723, 19] on div "M335605" at bounding box center [747, 17] width 67 height 6
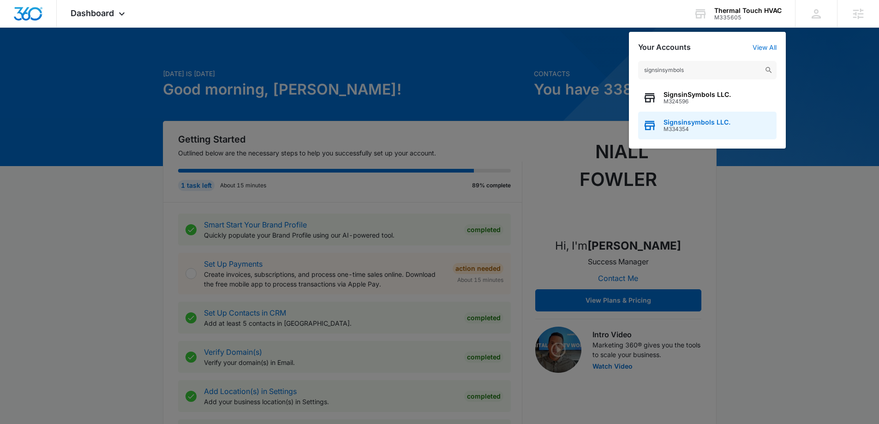
type input "signsinsymbols"
click at [740, 113] on div "Signsinsymbols LLC. M334354" at bounding box center [707, 126] width 138 height 28
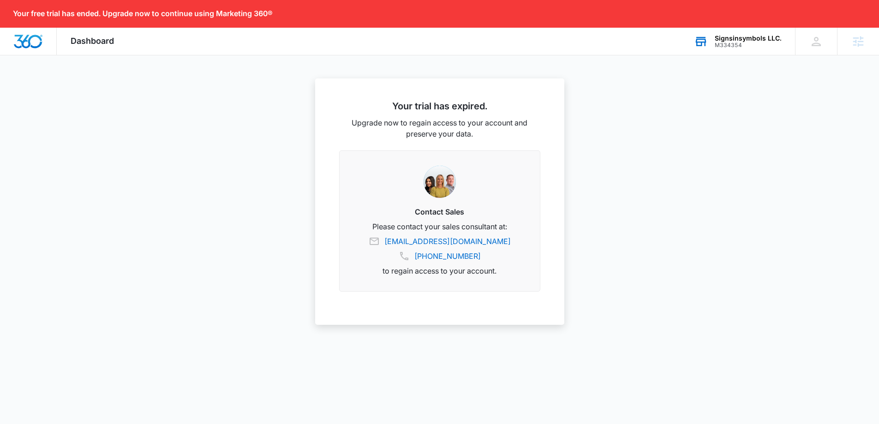
drag, startPoint x: 756, startPoint y: 45, endPoint x: 755, endPoint y: 39, distance: 6.6
click at [755, 42] on div "M334354" at bounding box center [748, 45] width 67 height 6
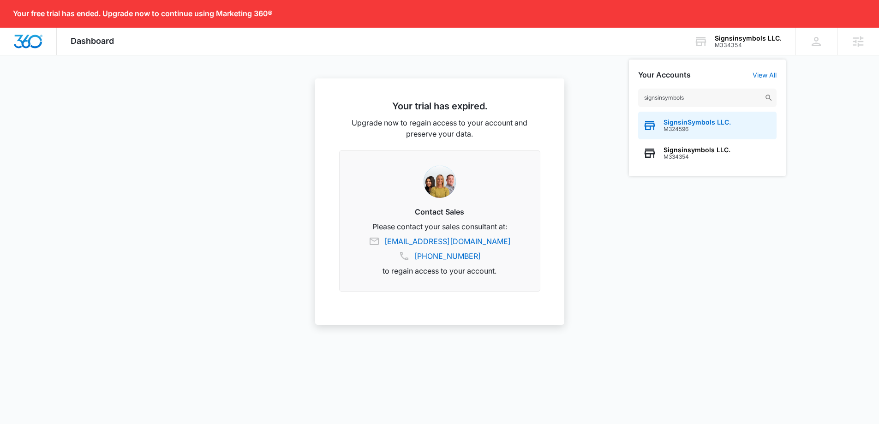
type input "signsinsymbols"
click at [749, 121] on div "SignsinSymbols LLC. M324596" at bounding box center [707, 126] width 138 height 28
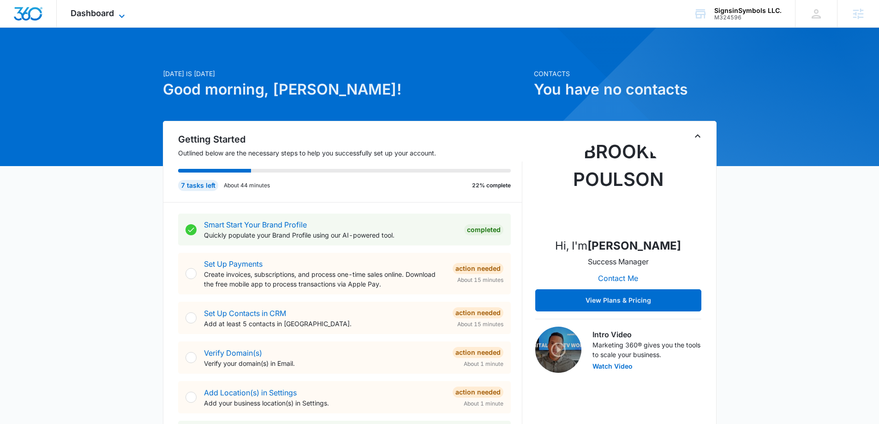
click at [118, 19] on icon at bounding box center [121, 16] width 11 height 11
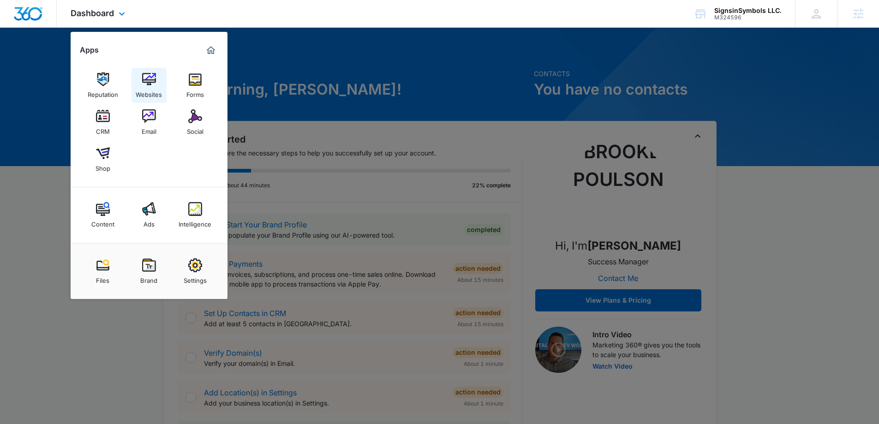
click at [144, 82] on img at bounding box center [149, 79] width 14 height 14
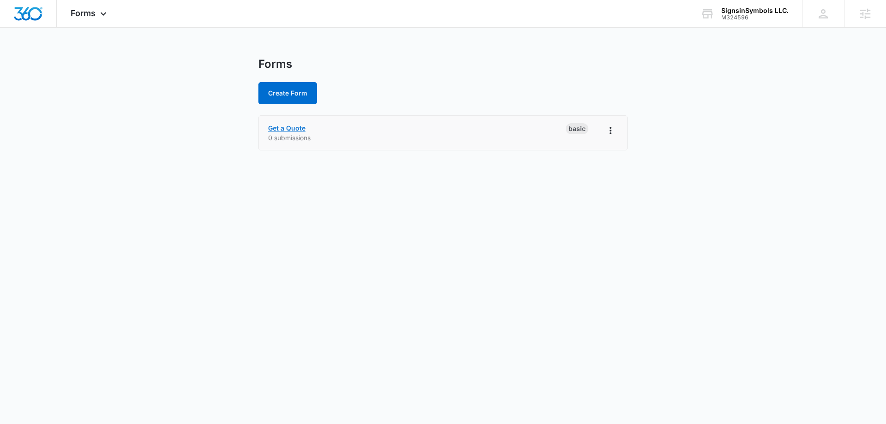
click at [297, 128] on link "Get a Quote" at bounding box center [286, 128] width 37 height 8
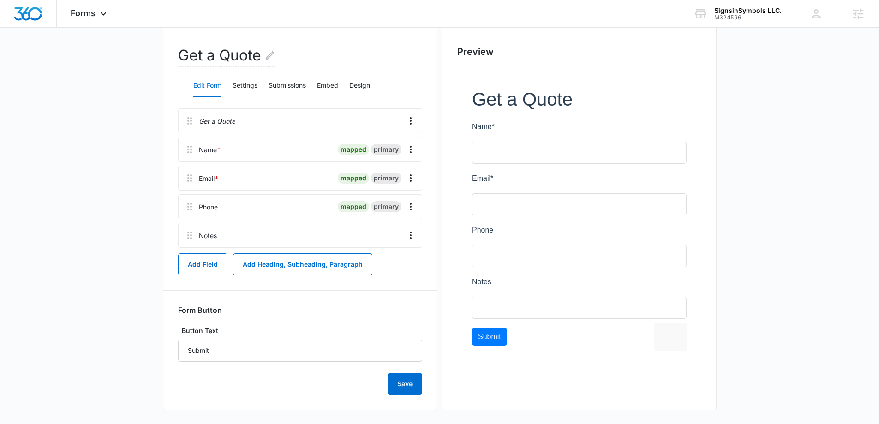
scroll to position [86, 0]
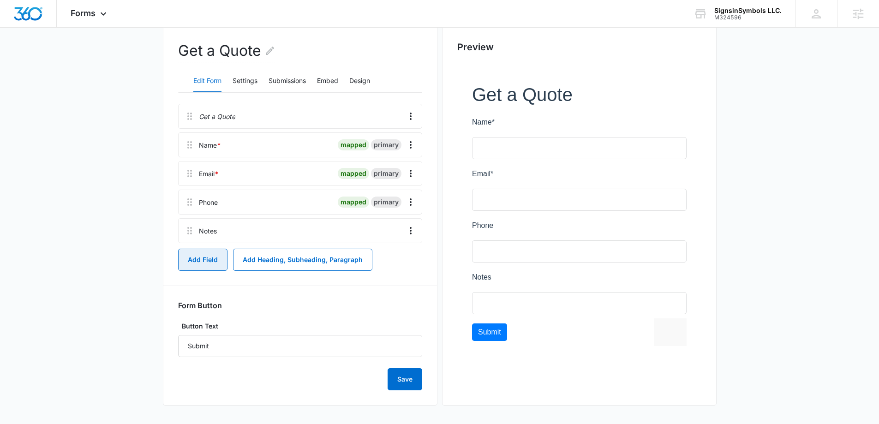
click at [206, 261] on button "Add Field" at bounding box center [202, 260] width 49 height 22
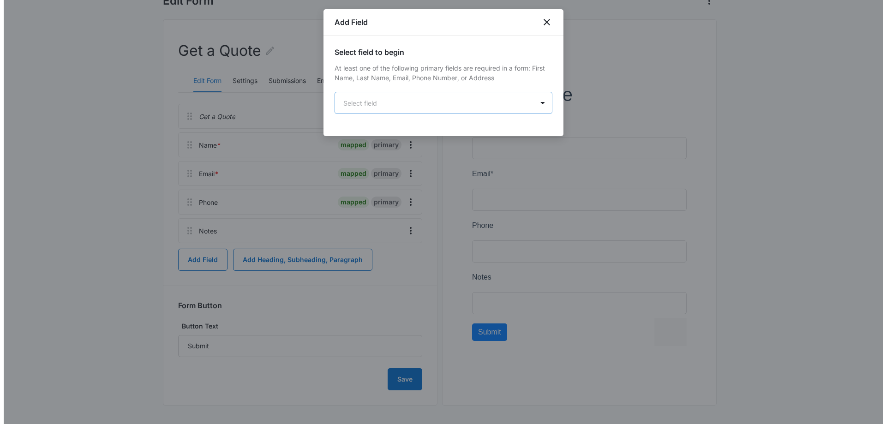
scroll to position [0, 0]
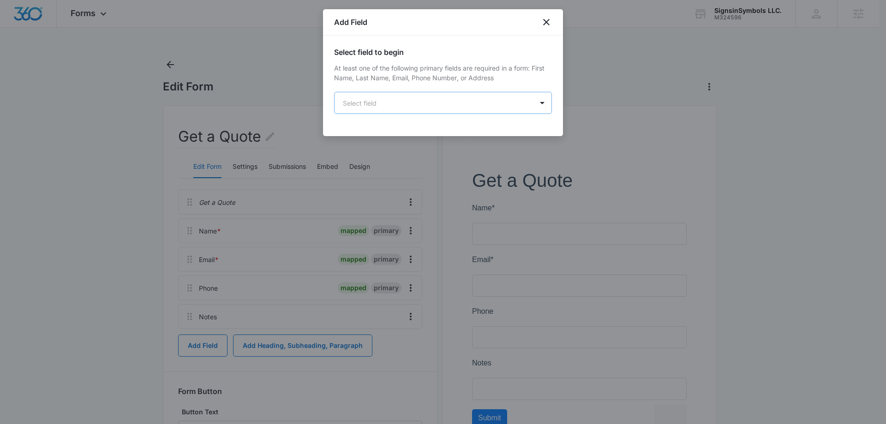
click at [417, 100] on body "Forms Apps Reputation Websites Forms CRM Email Social Shop Content Ads Intellig…" at bounding box center [443, 255] width 886 height 510
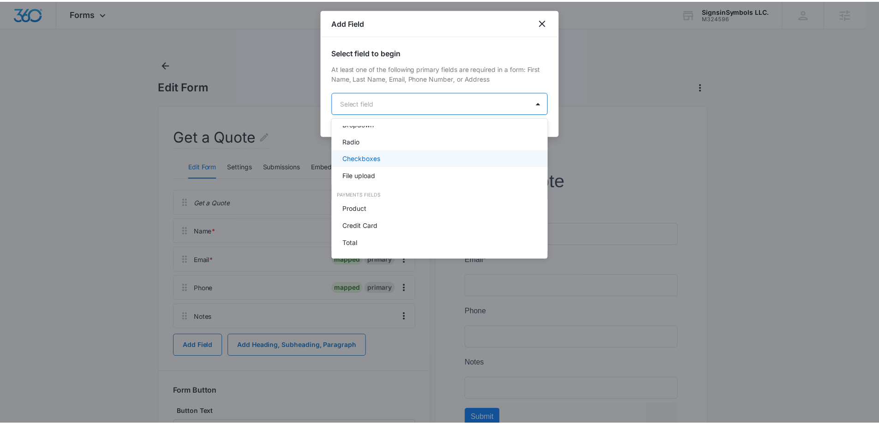
scroll to position [233, 0]
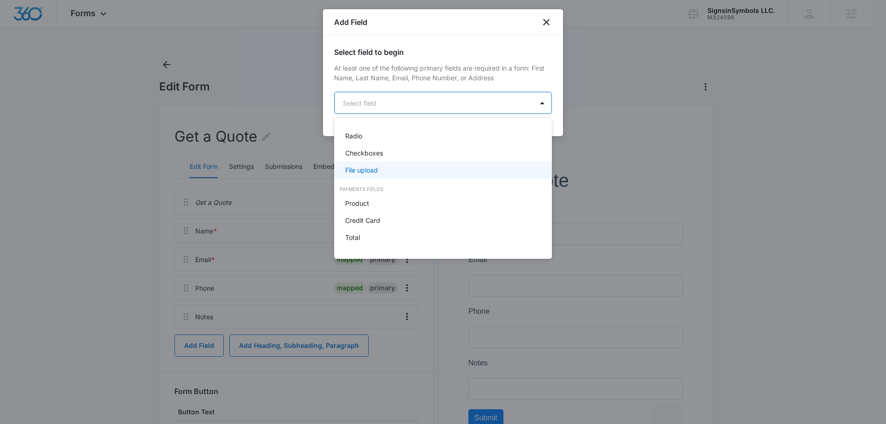
drag, startPoint x: 400, startPoint y: 158, endPoint x: 401, endPoint y: 170, distance: 12.5
click at [401, 170] on div "Name First Name Last Name Email Phone Number Address URL/Link Text Field Paragr…" at bounding box center [443, 41] width 218 height 273
click at [401, 170] on div "File upload" at bounding box center [442, 170] width 194 height 10
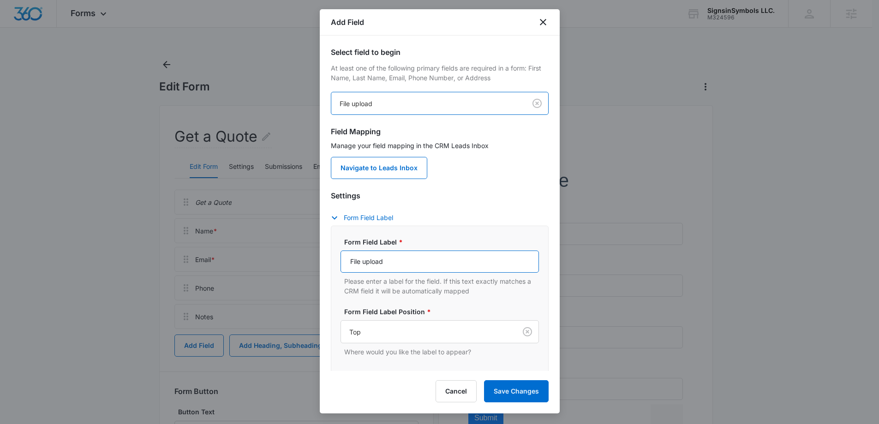
click at [427, 256] on input "File upload" at bounding box center [439, 261] width 198 height 22
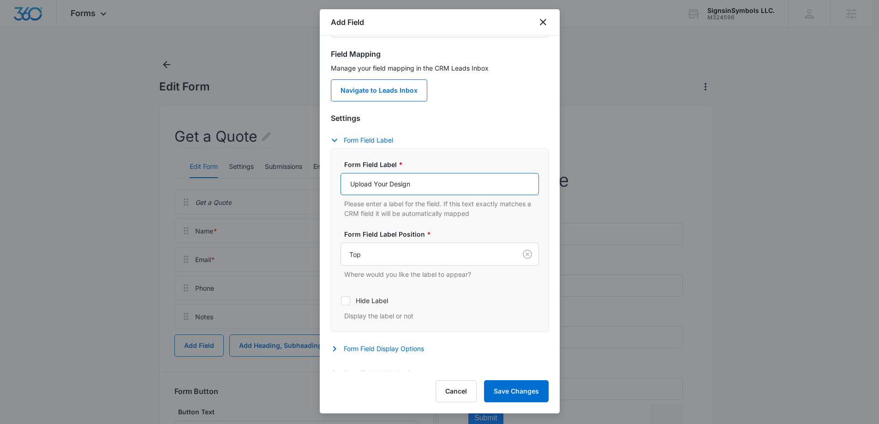
scroll to position [244, 0]
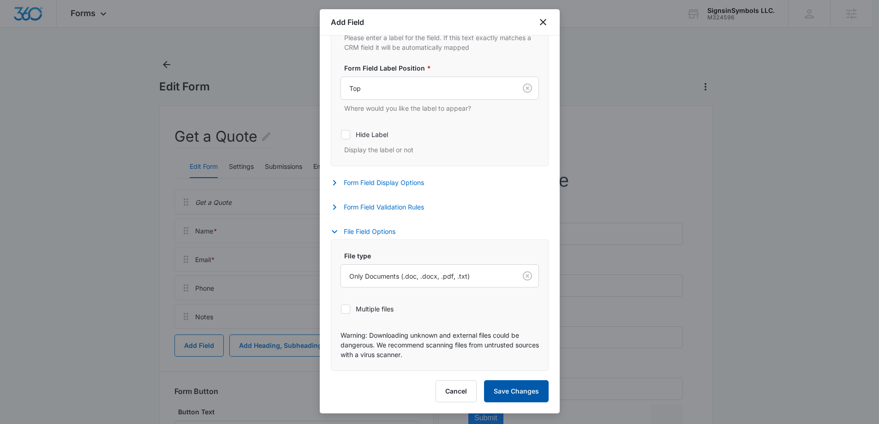
type input "Upload Your Design"
drag, startPoint x: 530, startPoint y: 382, endPoint x: 506, endPoint y: 299, distance: 87.1
click at [517, 333] on div "Add Field Select field to begin At least one of the following primary fields ar…" at bounding box center [440, 211] width 240 height 404
click at [501, 280] on div "Only Documents (.doc, .docx, .pdf, .txt)" at bounding box center [428, 276] width 175 height 21
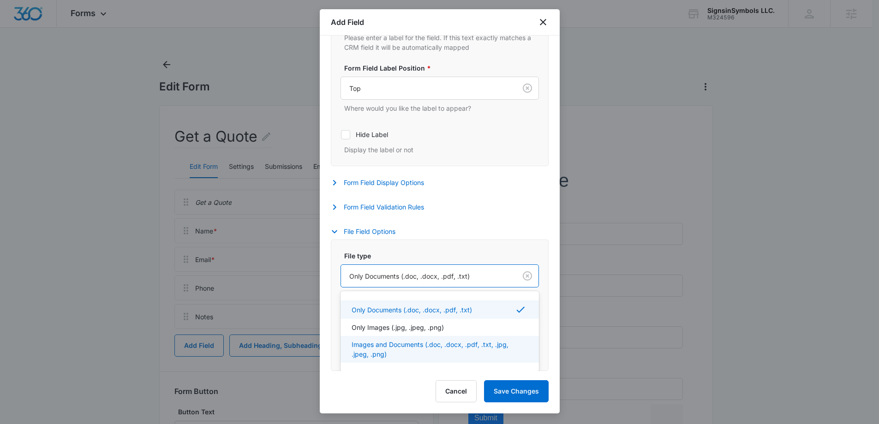
click at [469, 351] on p "Images and Documents (.doc, .docx, .pdf, .txt, .jpg, .jpeg, .png)" at bounding box center [439, 349] width 174 height 19
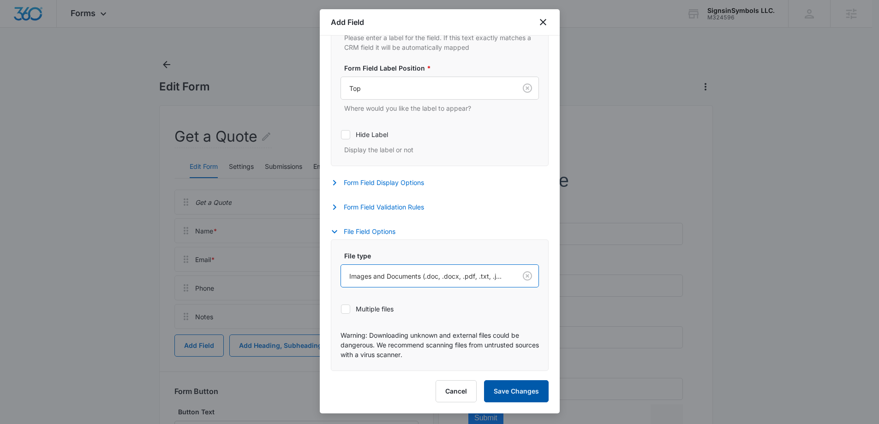
click at [511, 398] on button "Save Changes" at bounding box center [516, 391] width 65 height 22
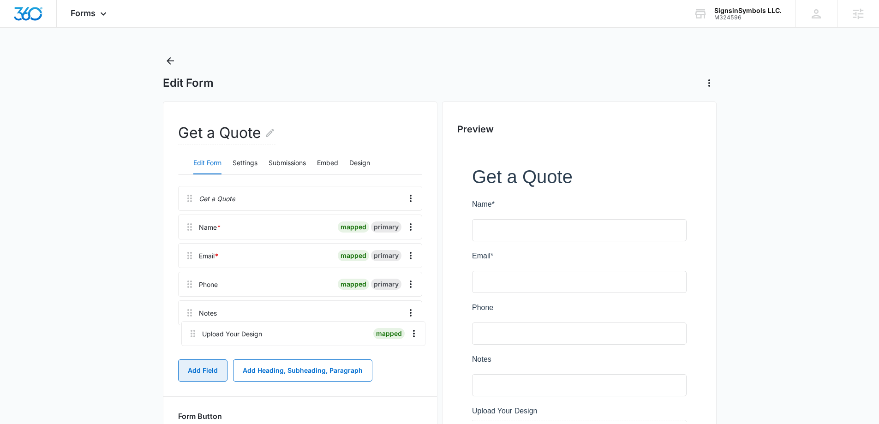
scroll to position [6, 0]
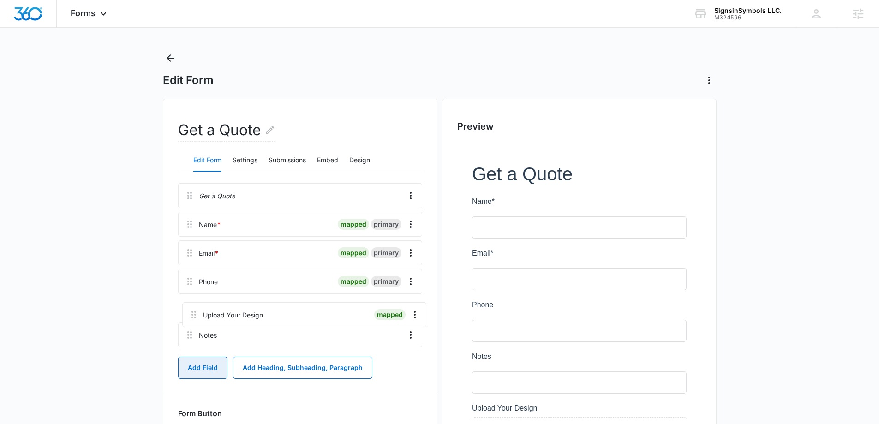
drag, startPoint x: 188, startPoint y: 345, endPoint x: 194, endPoint y: 307, distance: 38.3
click at [194, 308] on div "Get a Quote Name * mapped primary Email * mapped primary Phone mapped primary N…" at bounding box center [300, 267] width 244 height 168
click at [411, 198] on icon "Overflow Menu" at bounding box center [410, 195] width 11 height 11
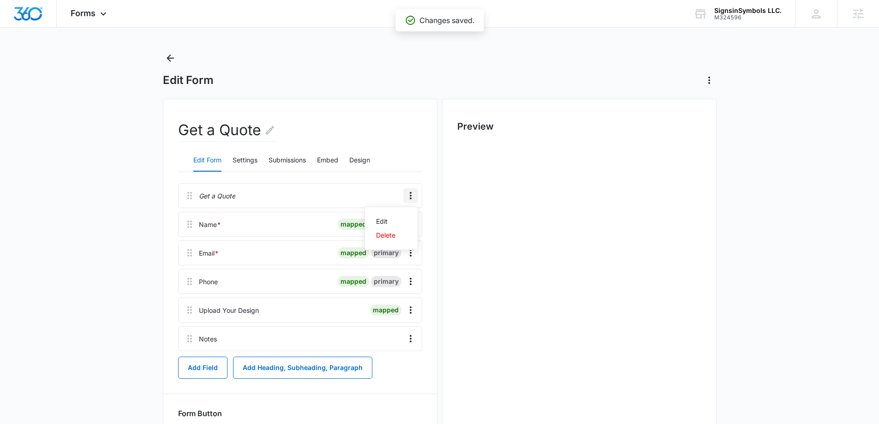
scroll to position [0, 0]
click at [402, 236] on button "Delete" at bounding box center [391, 235] width 53 height 14
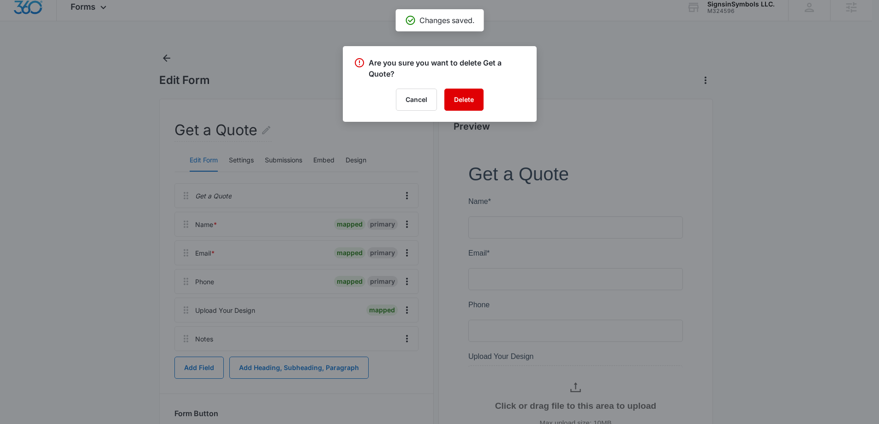
click at [451, 95] on button "Delete" at bounding box center [463, 100] width 39 height 22
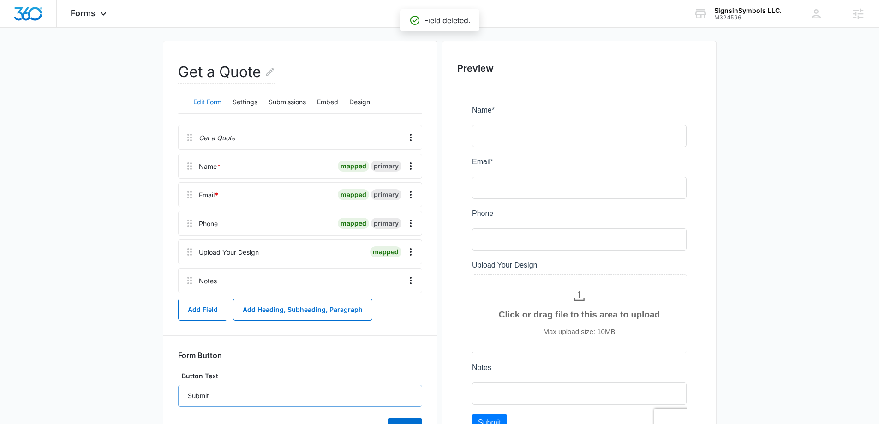
scroll to position [134, 0]
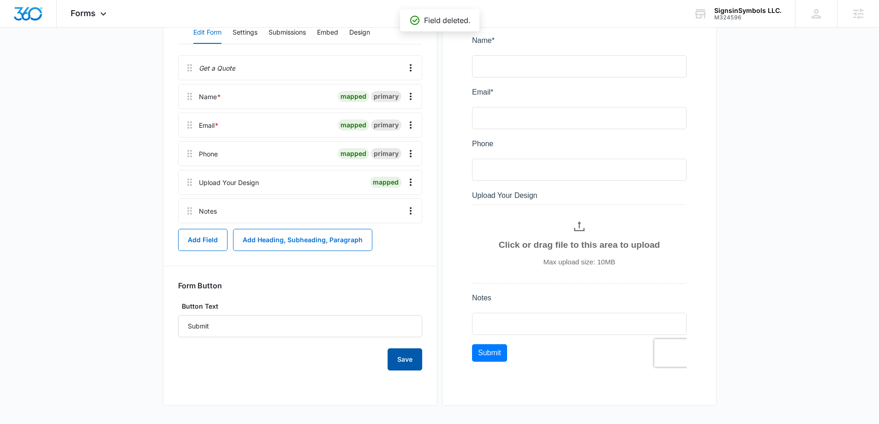
click at [419, 364] on button "Save" at bounding box center [404, 359] width 35 height 22
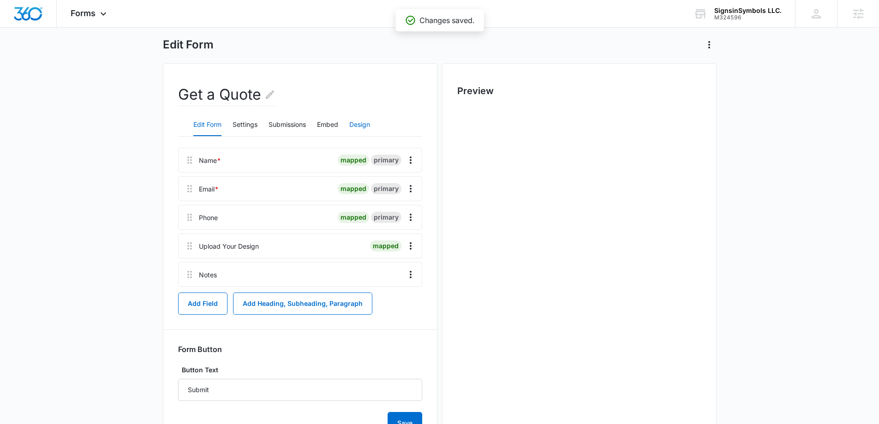
scroll to position [0, 0]
click at [356, 126] on button "Design" at bounding box center [359, 125] width 21 height 22
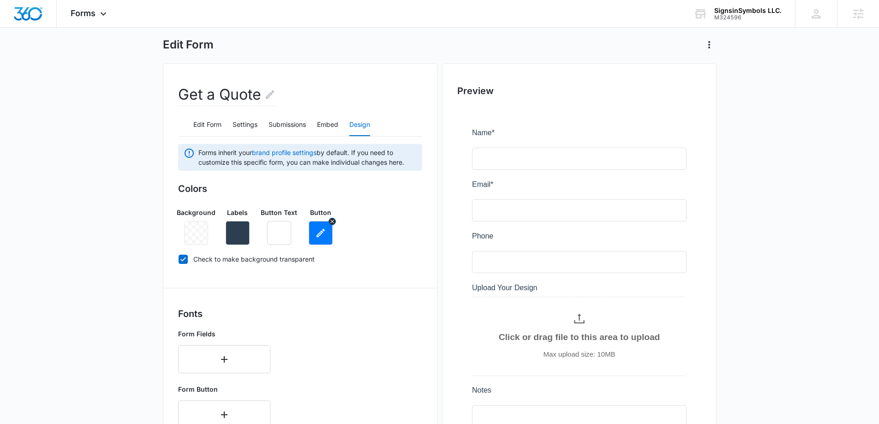
click at [327, 229] on button "button" at bounding box center [321, 233] width 24 height 24
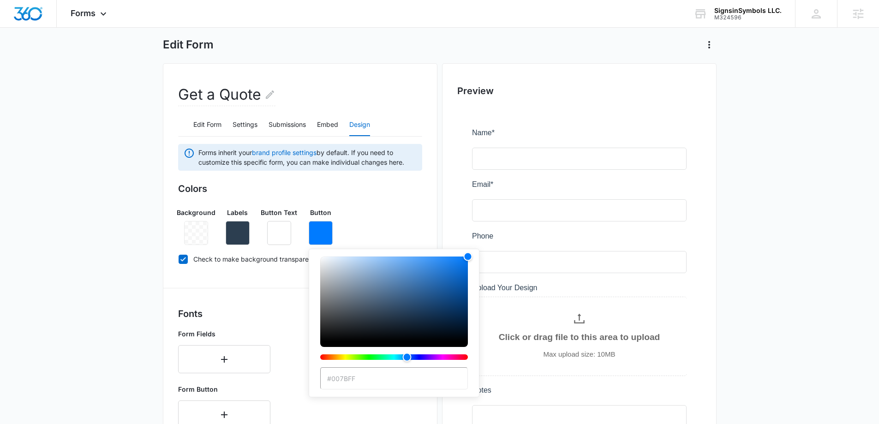
type input "#0f74f2"
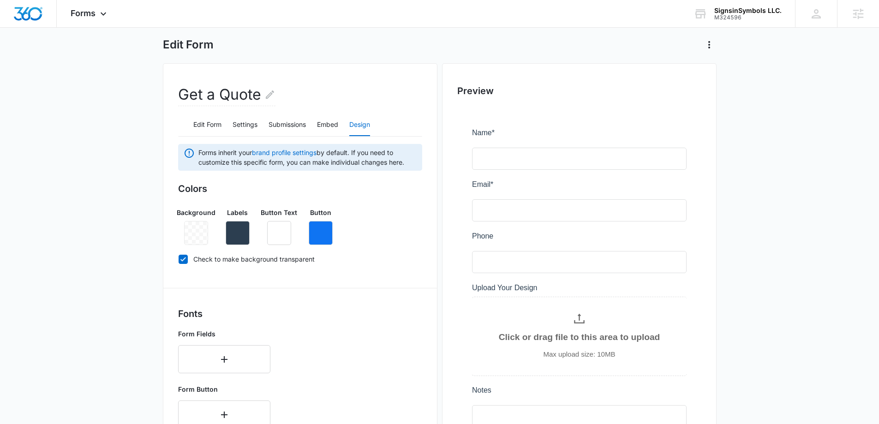
click at [393, 217] on div "Background Labels Button Text Button" at bounding box center [300, 222] width 244 height 45
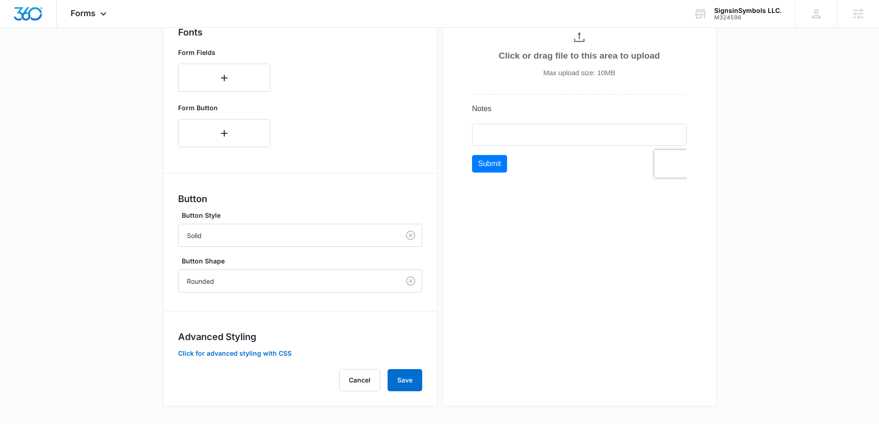
scroll to position [324, 0]
click at [413, 378] on button "Save" at bounding box center [404, 379] width 35 height 22
